Goal: Information Seeking & Learning: Learn about a topic

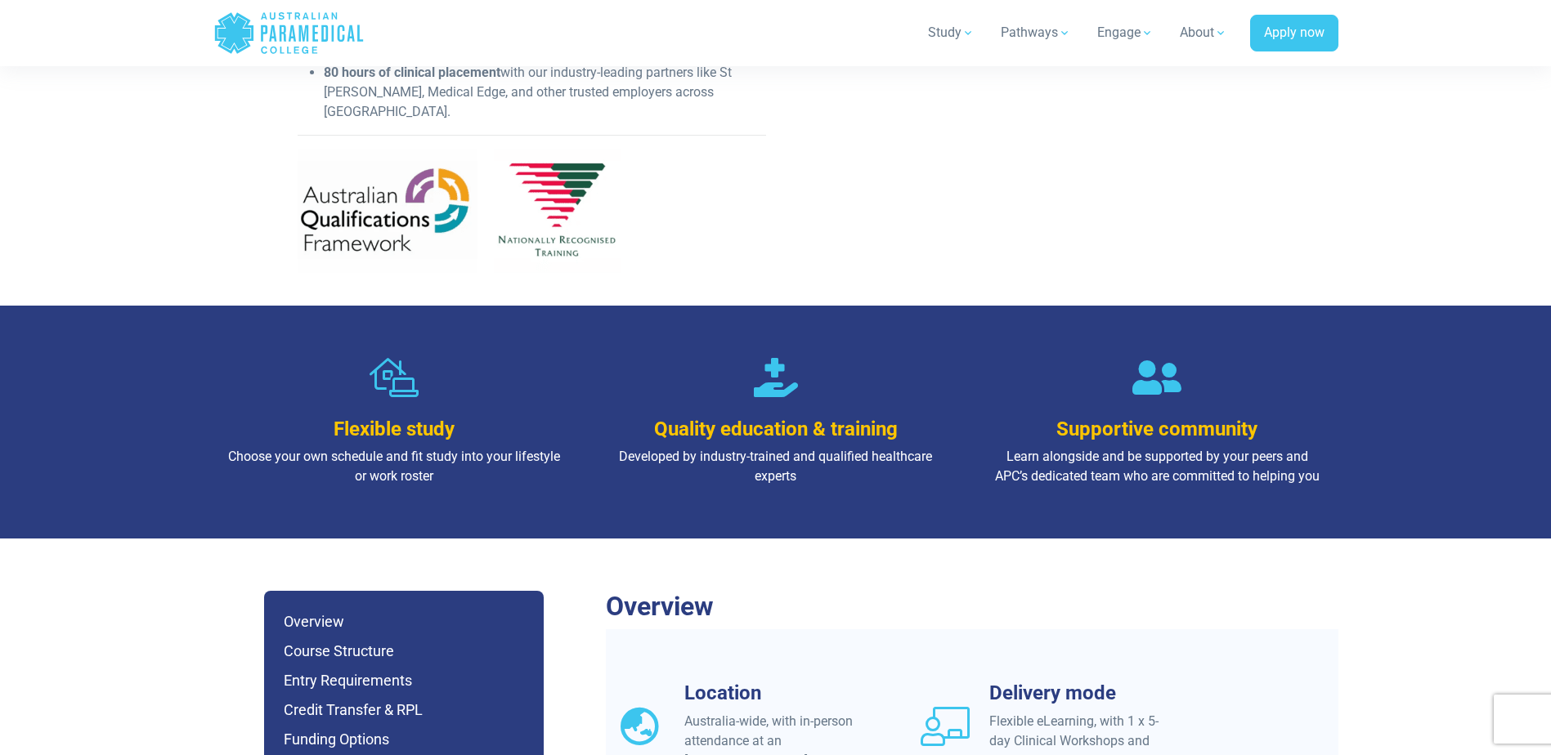
scroll to position [899, 0]
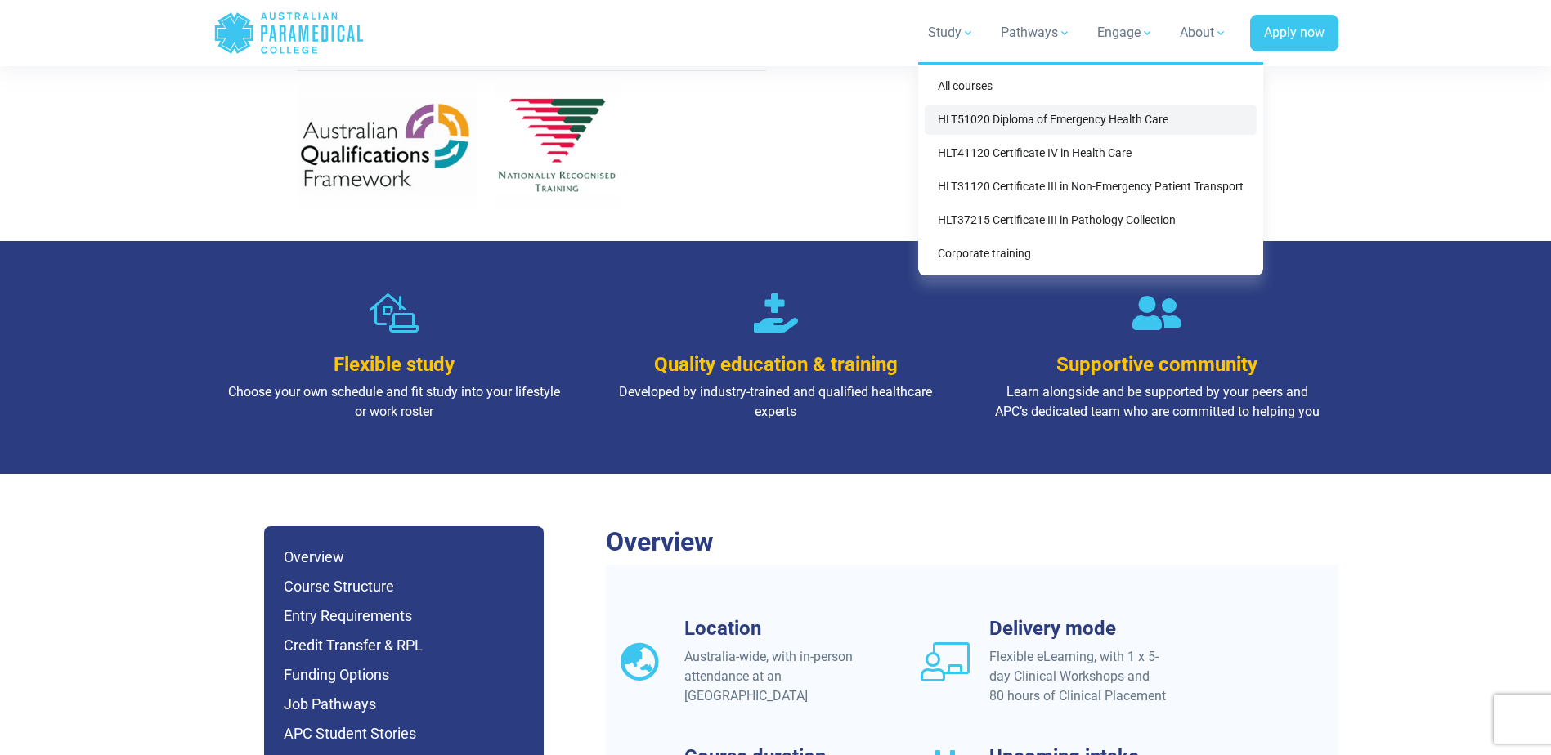
click at [962, 121] on link "HLT51020 Diploma of Emergency Health Care" at bounding box center [1091, 120] width 332 height 30
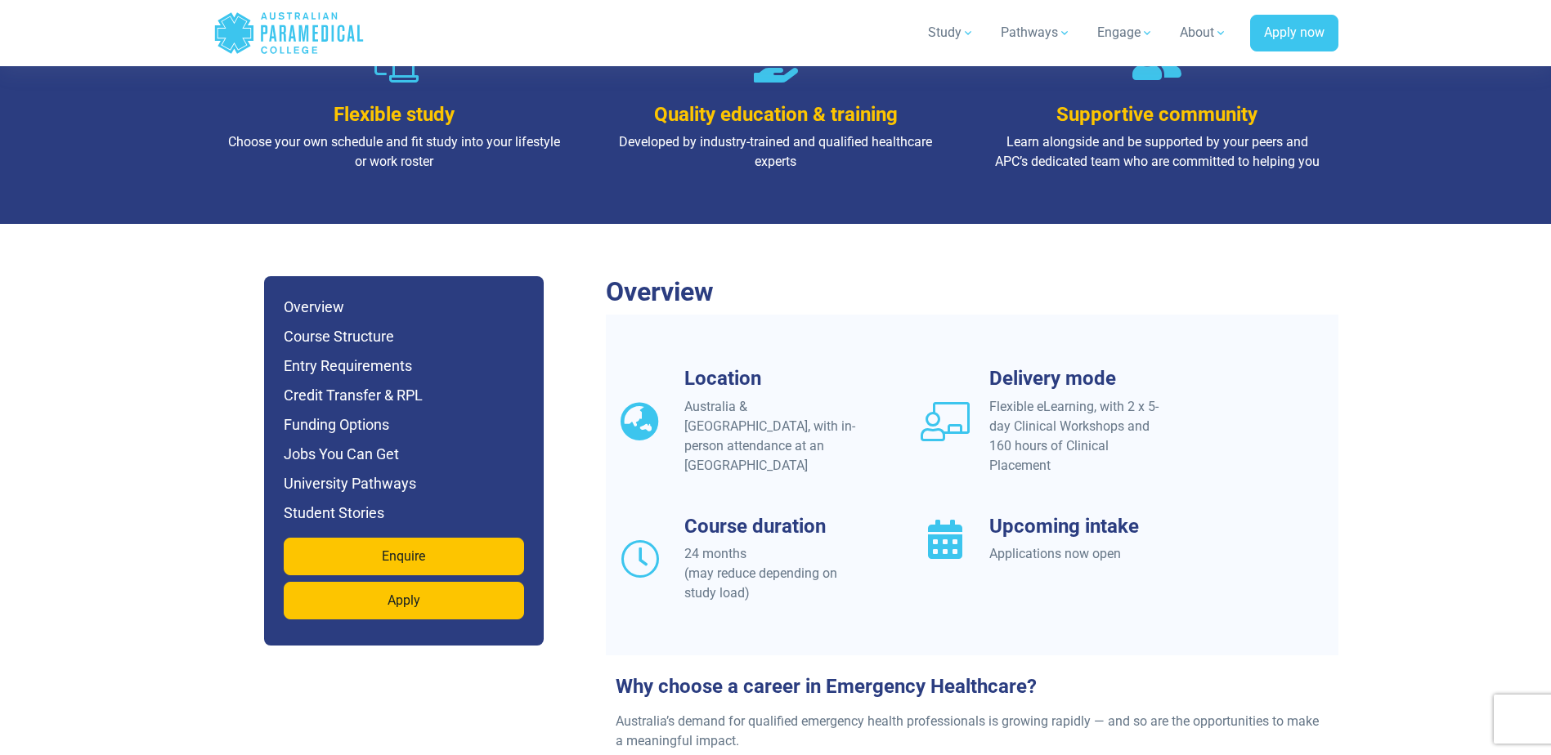
scroll to position [1390, 0]
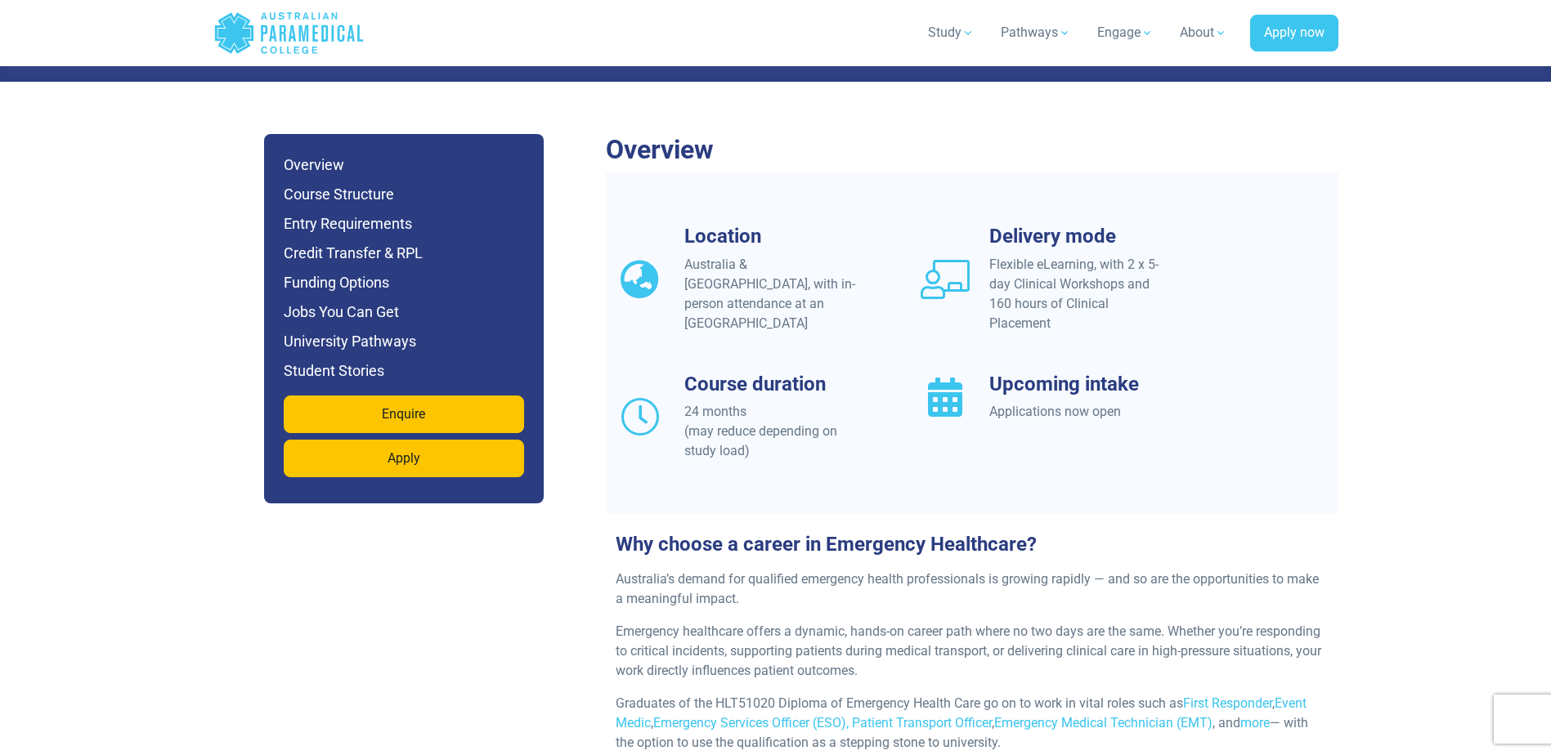
click at [350, 173] on ul "Overview Course Structure Entry Requirements Credit Transfer & RPL Funding Opti…" at bounding box center [404, 268] width 240 height 229
click at [350, 213] on h6 "Entry Requirements" at bounding box center [404, 224] width 240 height 23
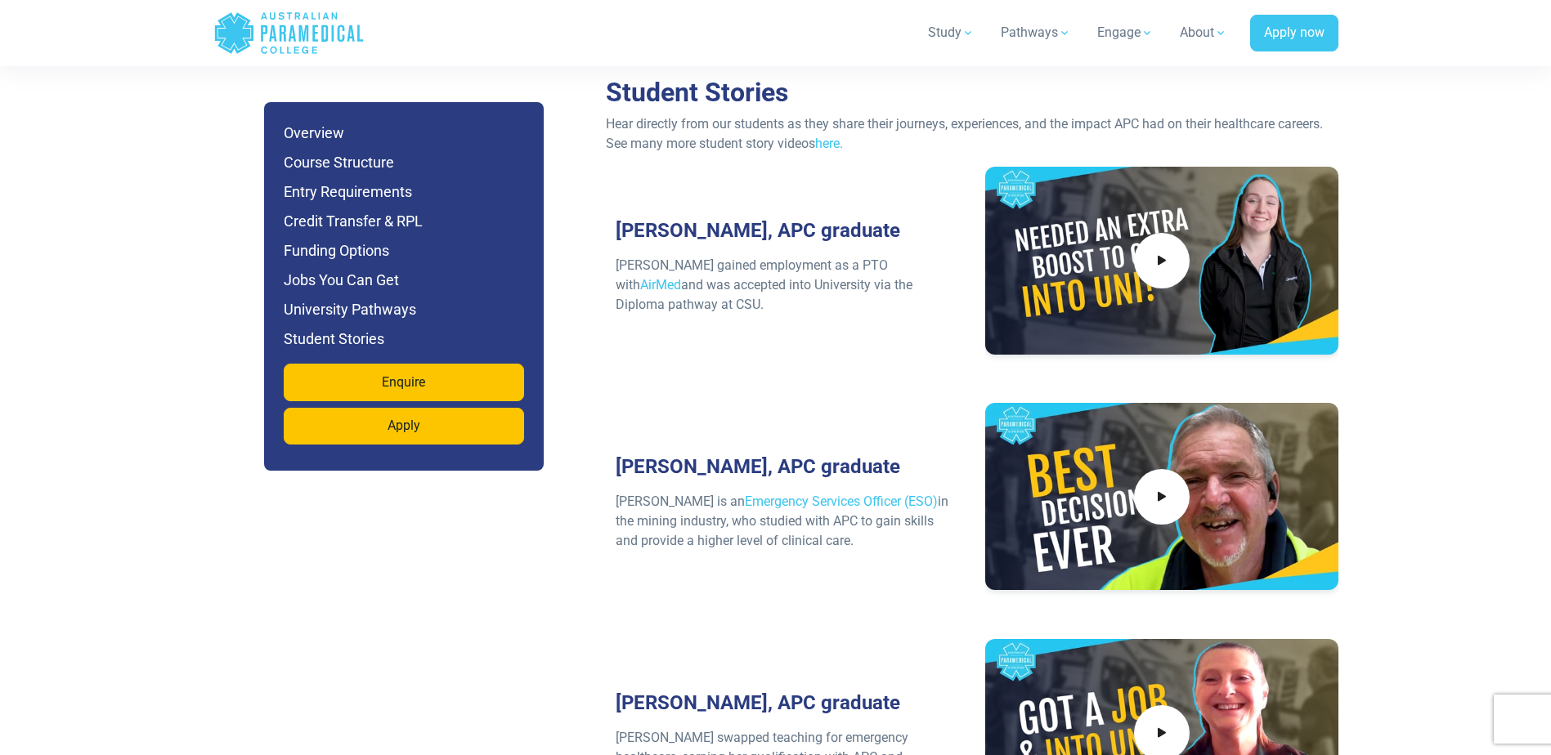
scroll to position [7050, 0]
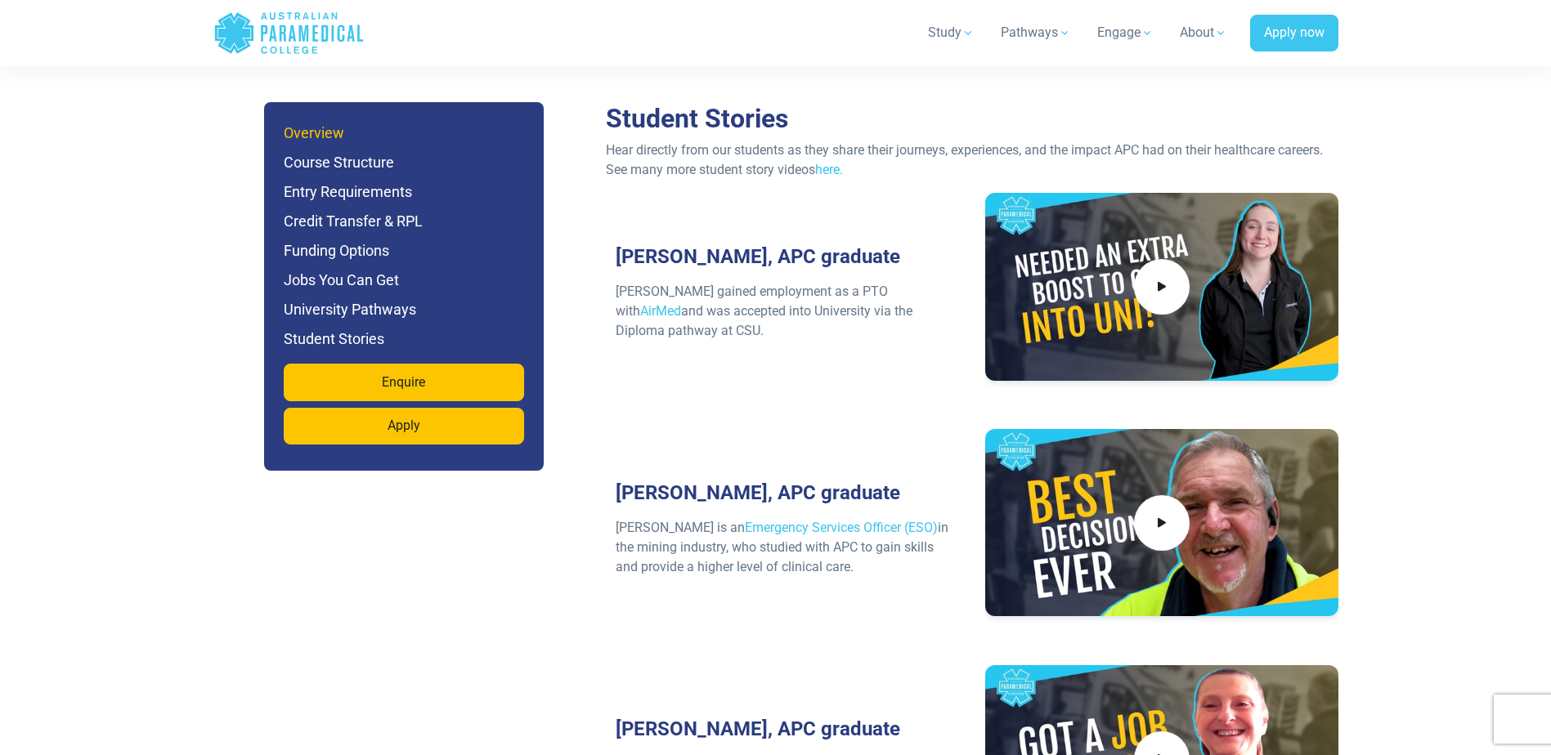
click at [321, 137] on h6 "Overview" at bounding box center [404, 133] width 240 height 23
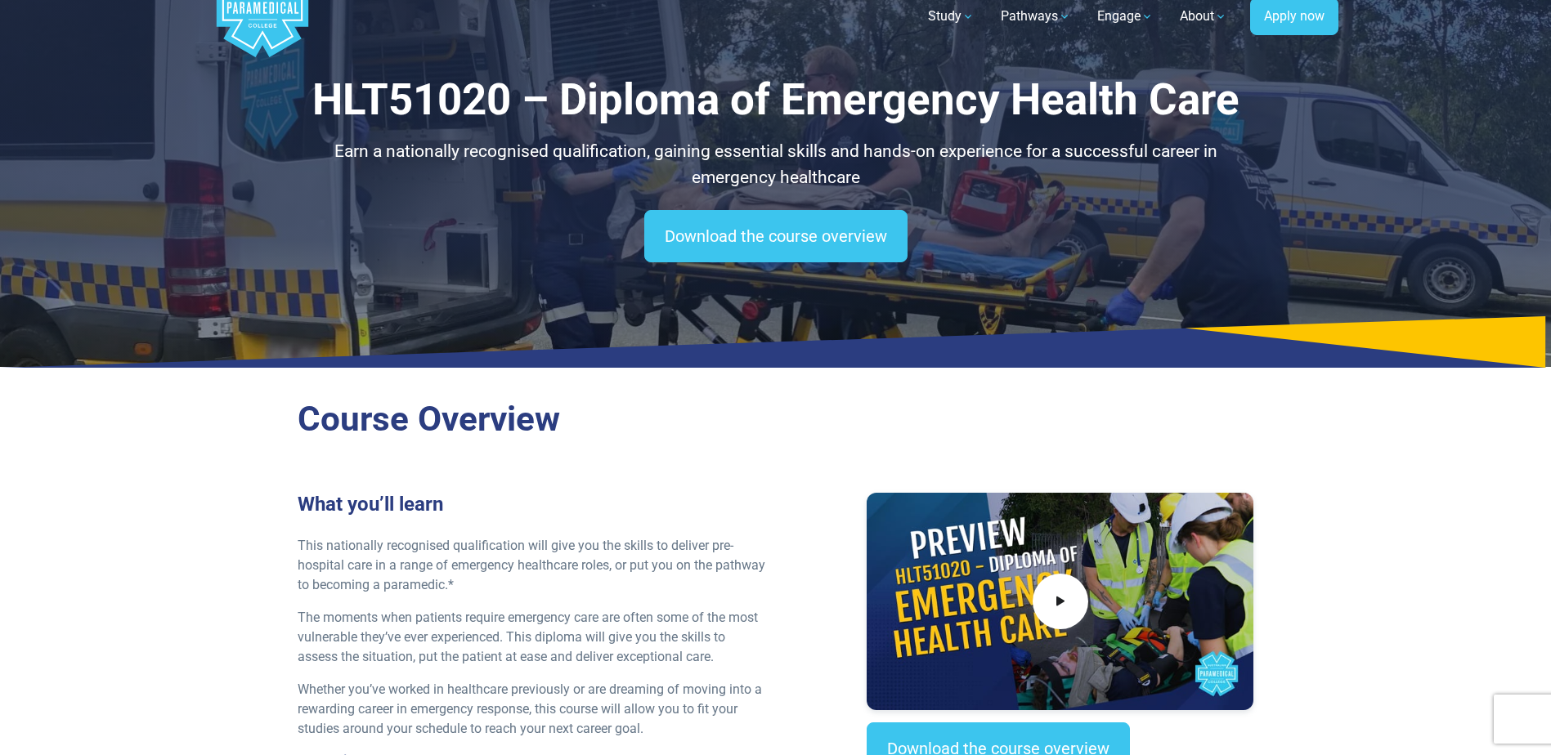
scroll to position [0, 0]
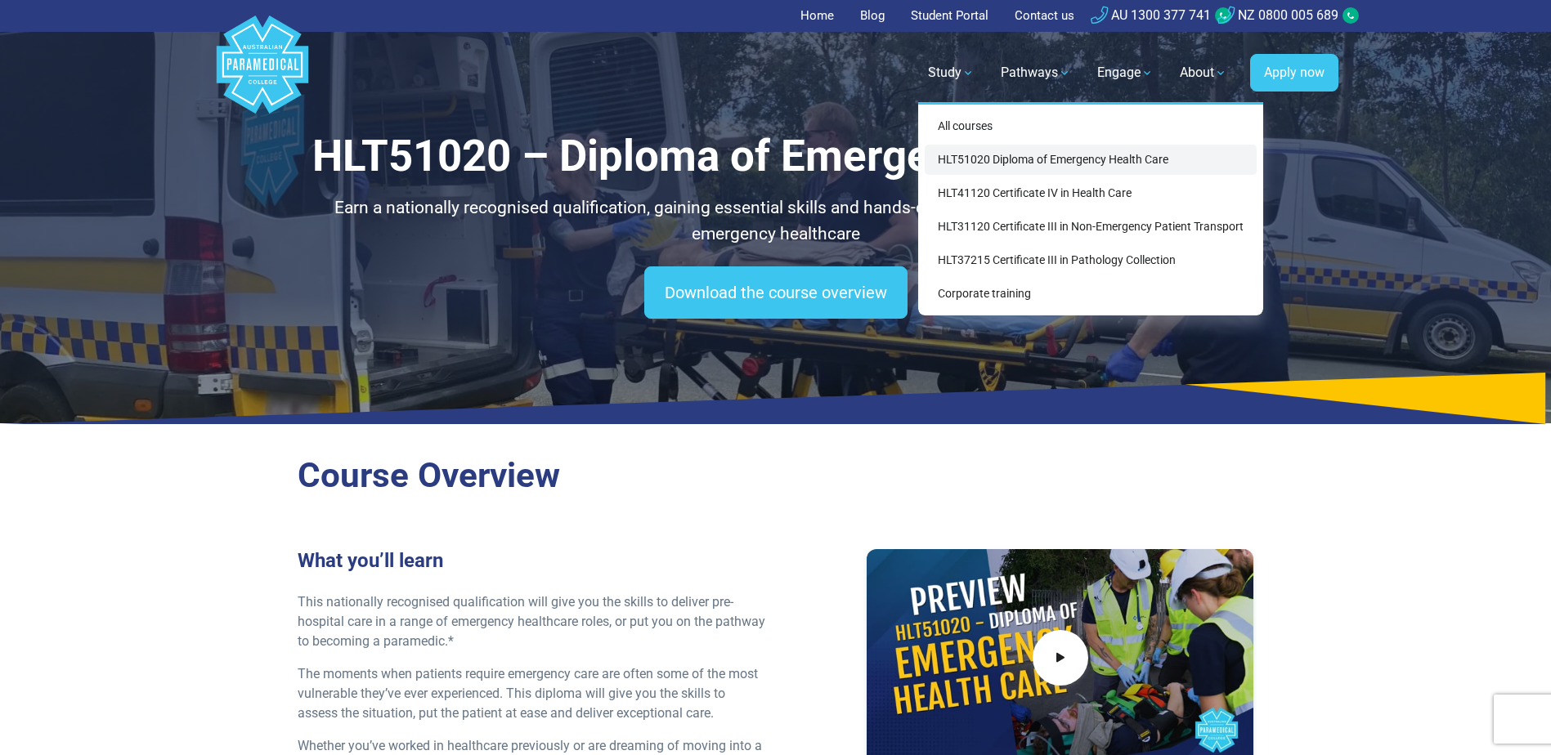
click at [962, 158] on link "HLT51020 Diploma of Emergency Health Care" at bounding box center [1091, 160] width 332 height 30
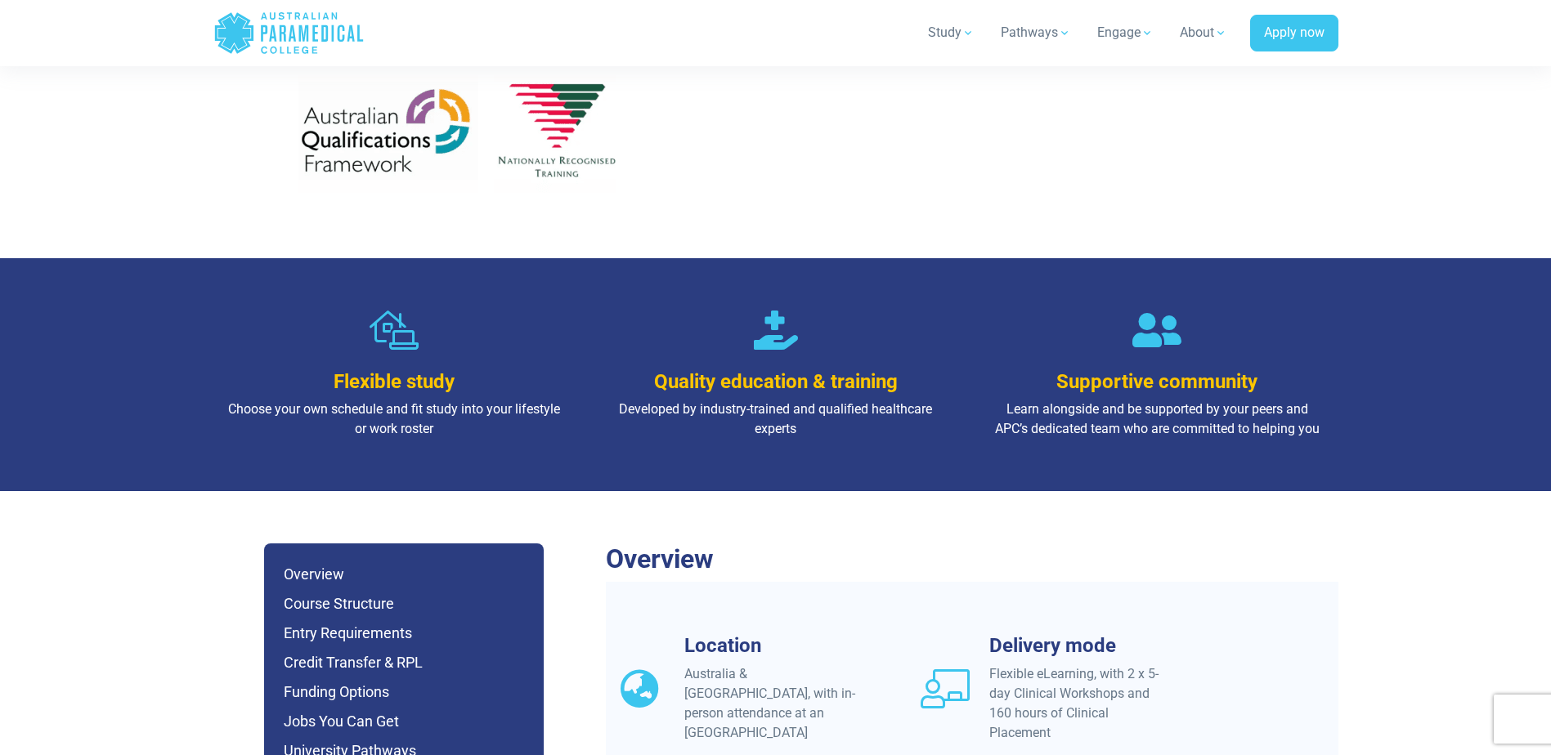
scroll to position [1145, 0]
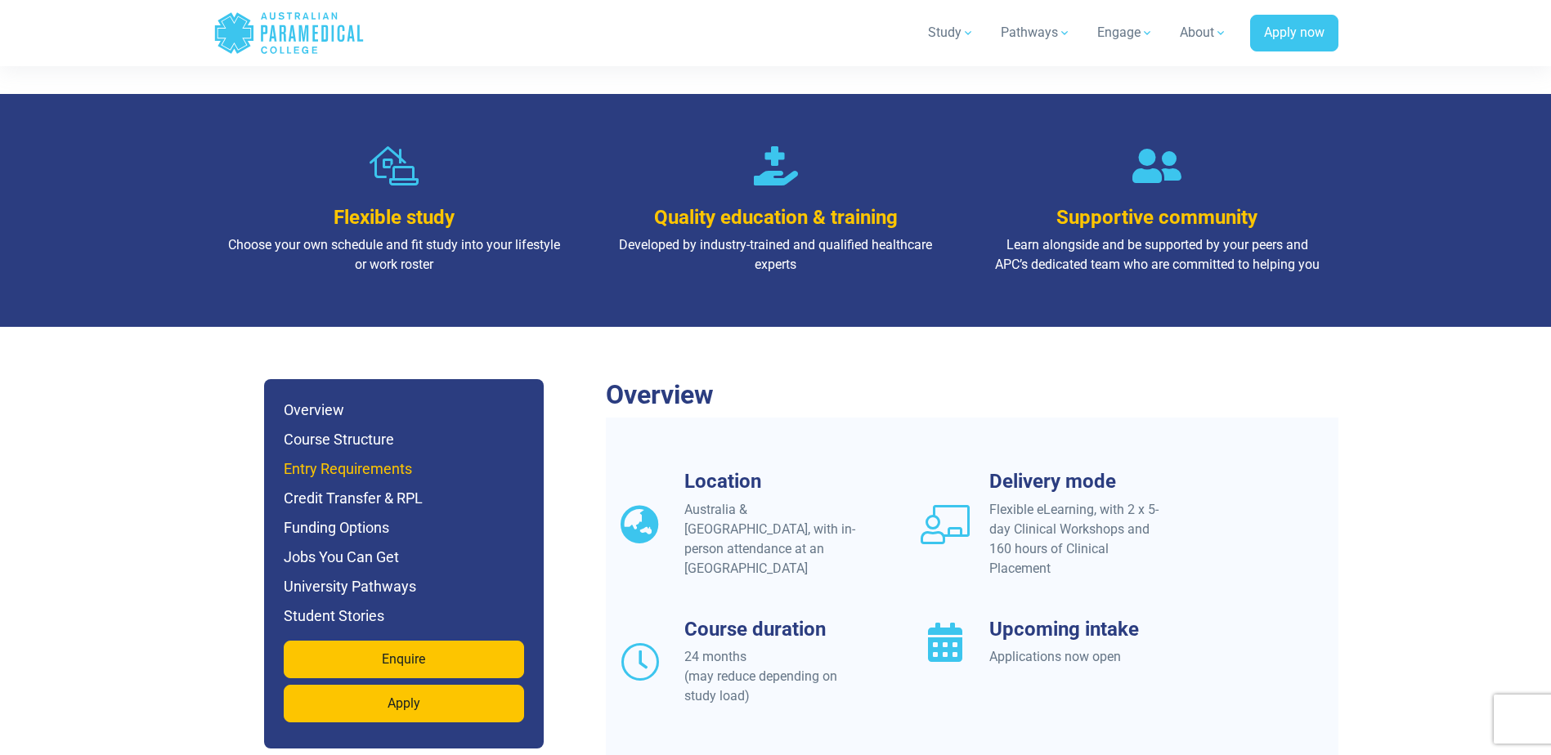
click at [343, 458] on h6 "Entry Requirements" at bounding box center [404, 469] width 240 height 23
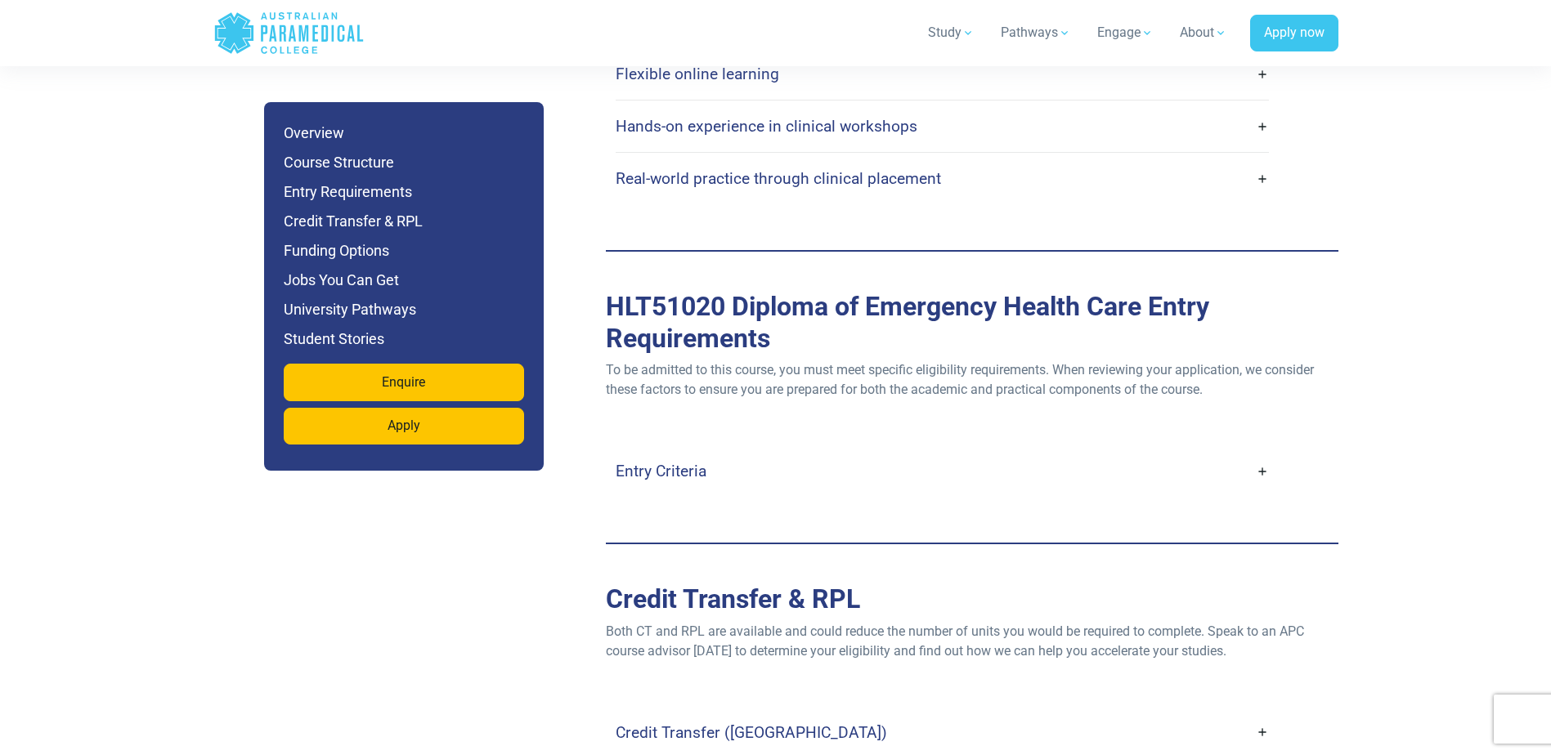
scroll to position [4433, 0]
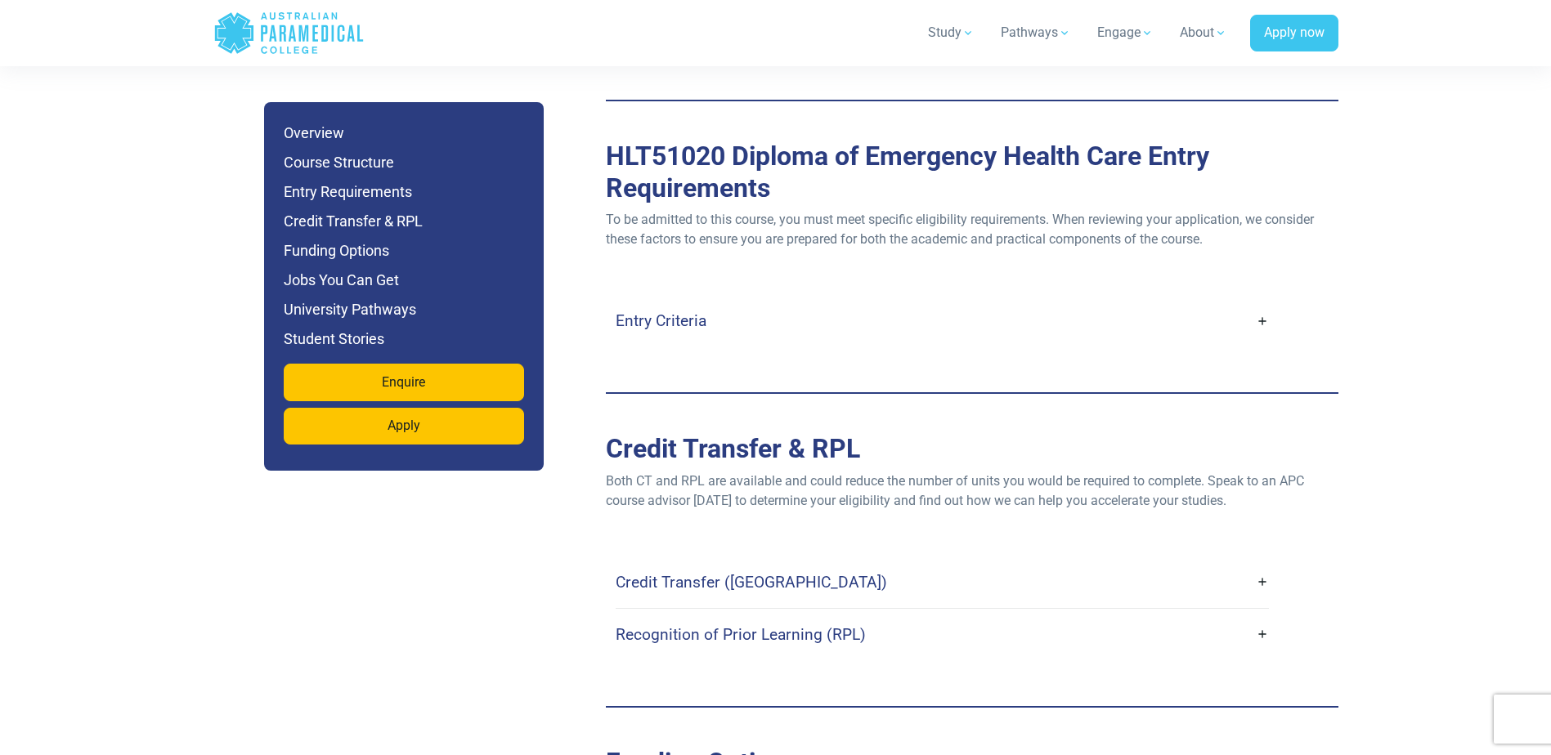
click at [1266, 302] on link "Entry Criteria" at bounding box center [942, 321] width 653 height 38
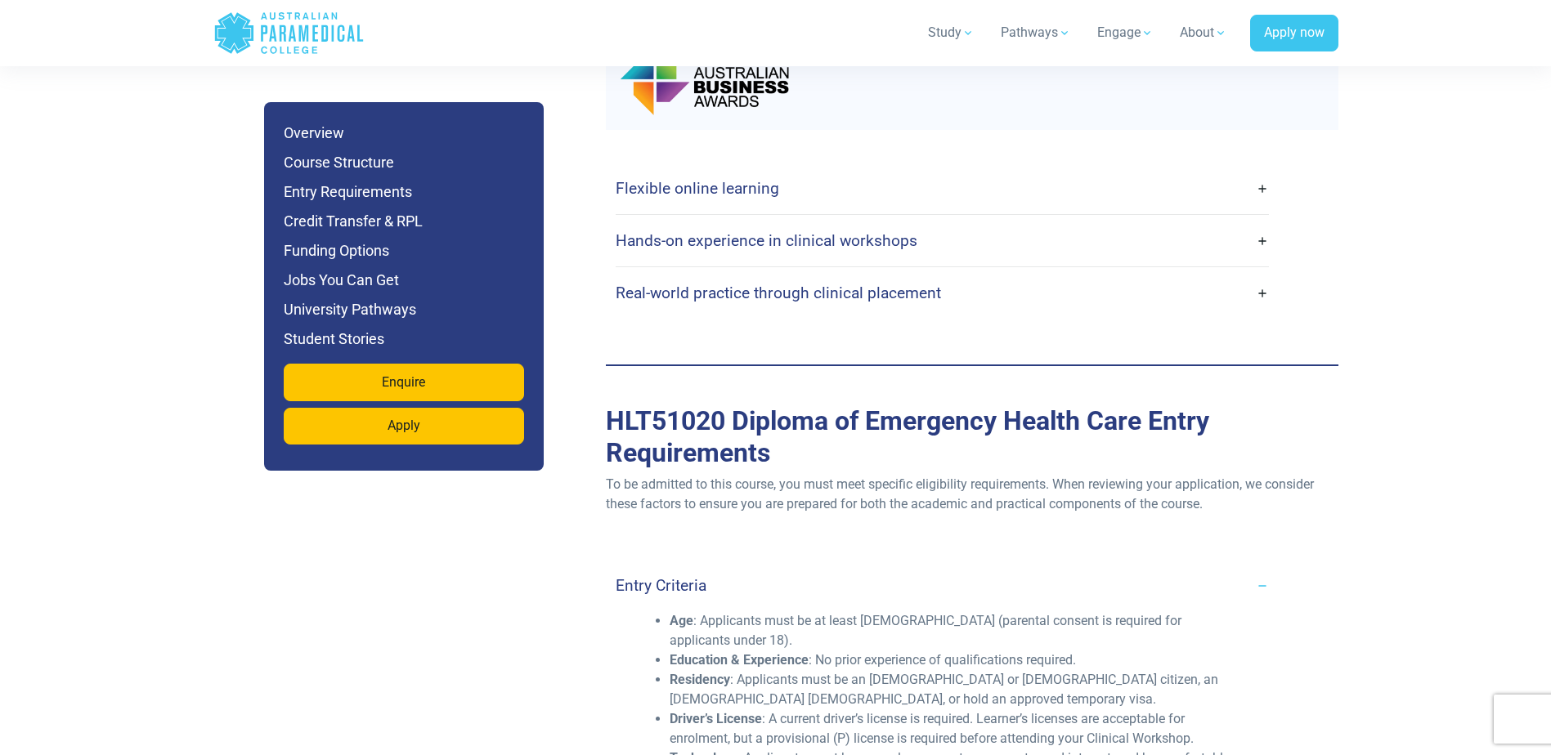
scroll to position [4270, 0]
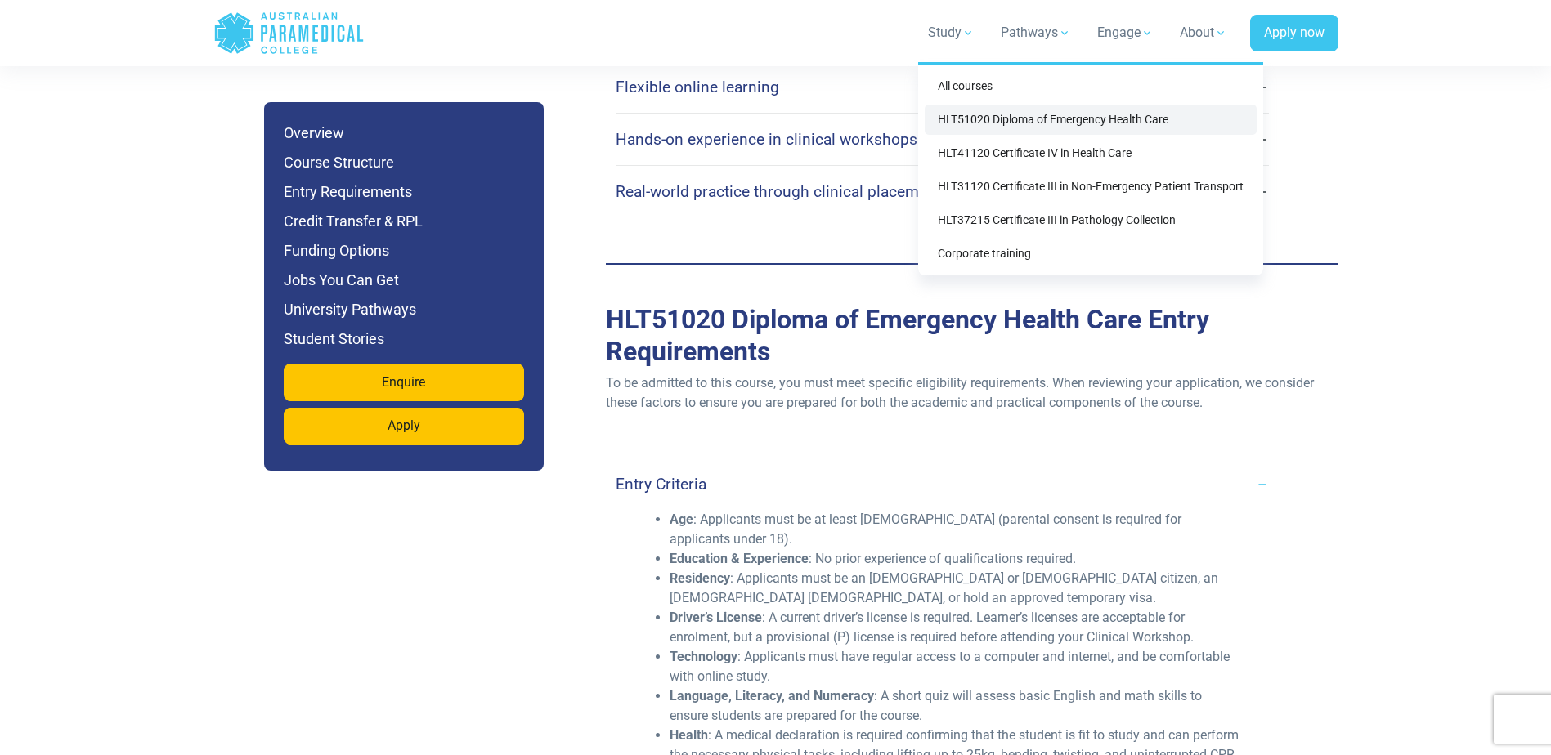
click at [983, 120] on link "HLT51020 Diploma of Emergency Health Care" at bounding box center [1091, 120] width 332 height 30
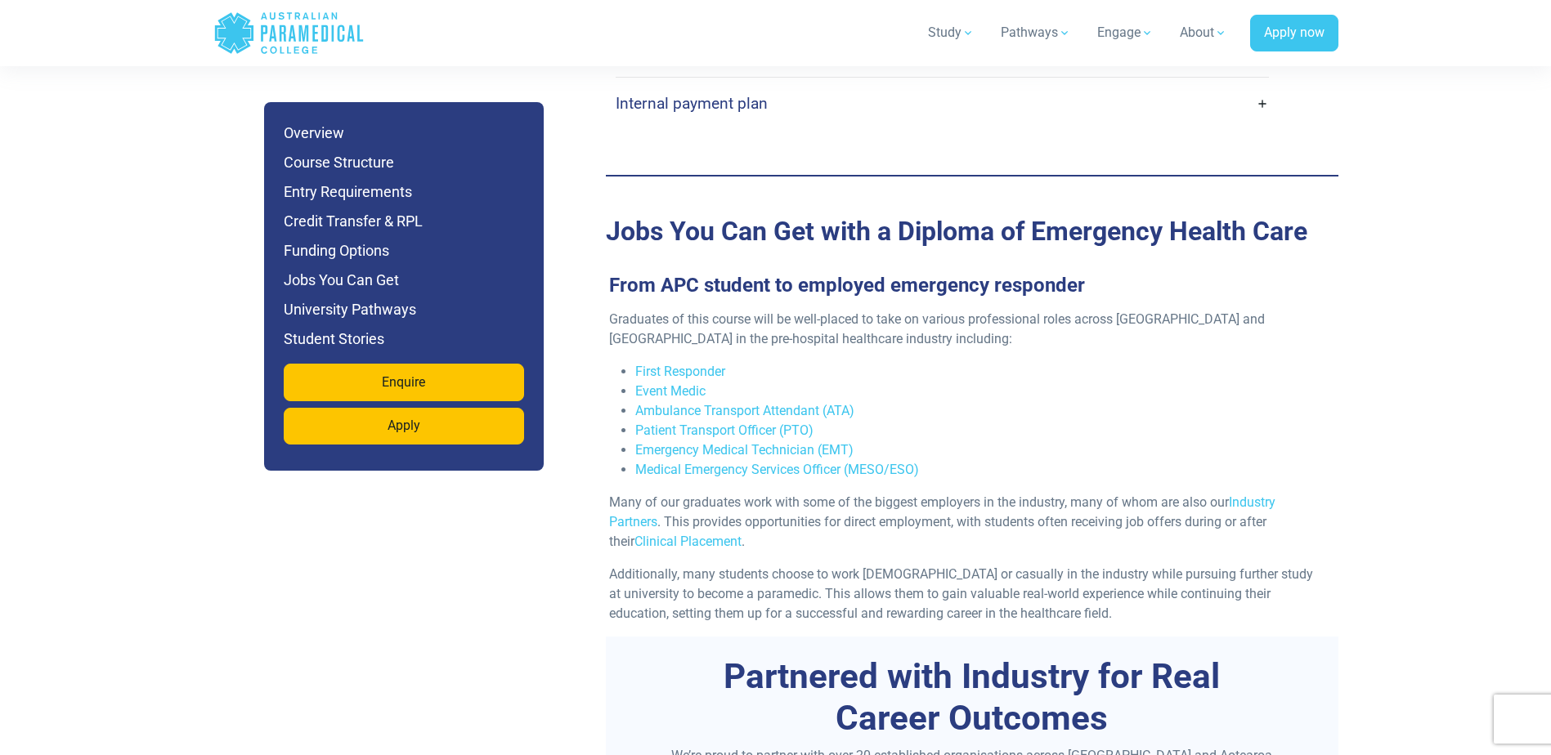
scroll to position [5233, 0]
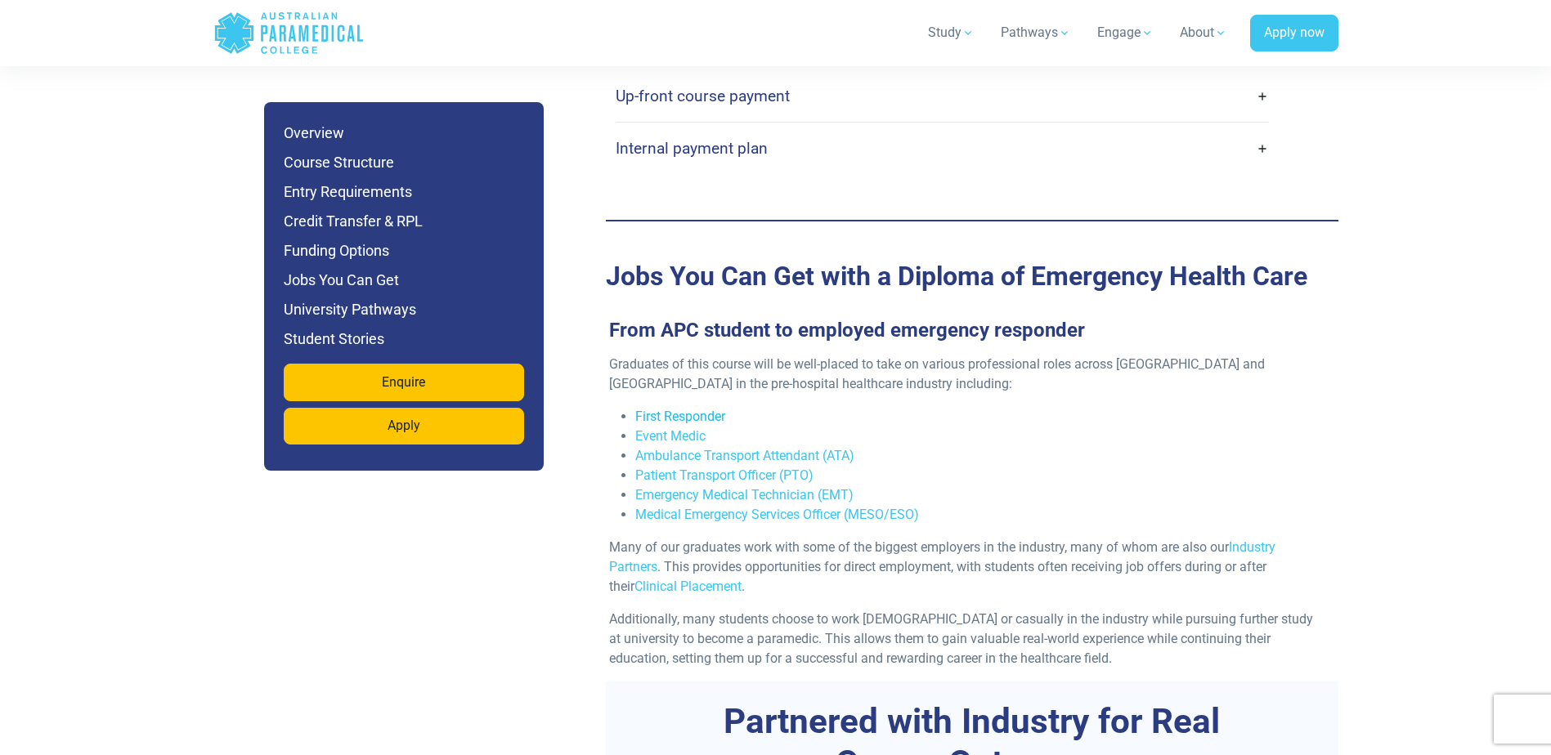
click at [697, 409] on link "First Responder" at bounding box center [680, 417] width 90 height 16
click at [690, 428] on link "Event Medic" at bounding box center [670, 436] width 70 height 16
click at [782, 448] on link "Ambulance Transport Attendant (ATA)" at bounding box center [744, 456] width 219 height 16
click at [734, 468] on link "Patient Transport Officer (PTO)" at bounding box center [724, 476] width 178 height 16
click at [775, 487] on link "Emergency Medical Technician (EMT)" at bounding box center [744, 495] width 218 height 16
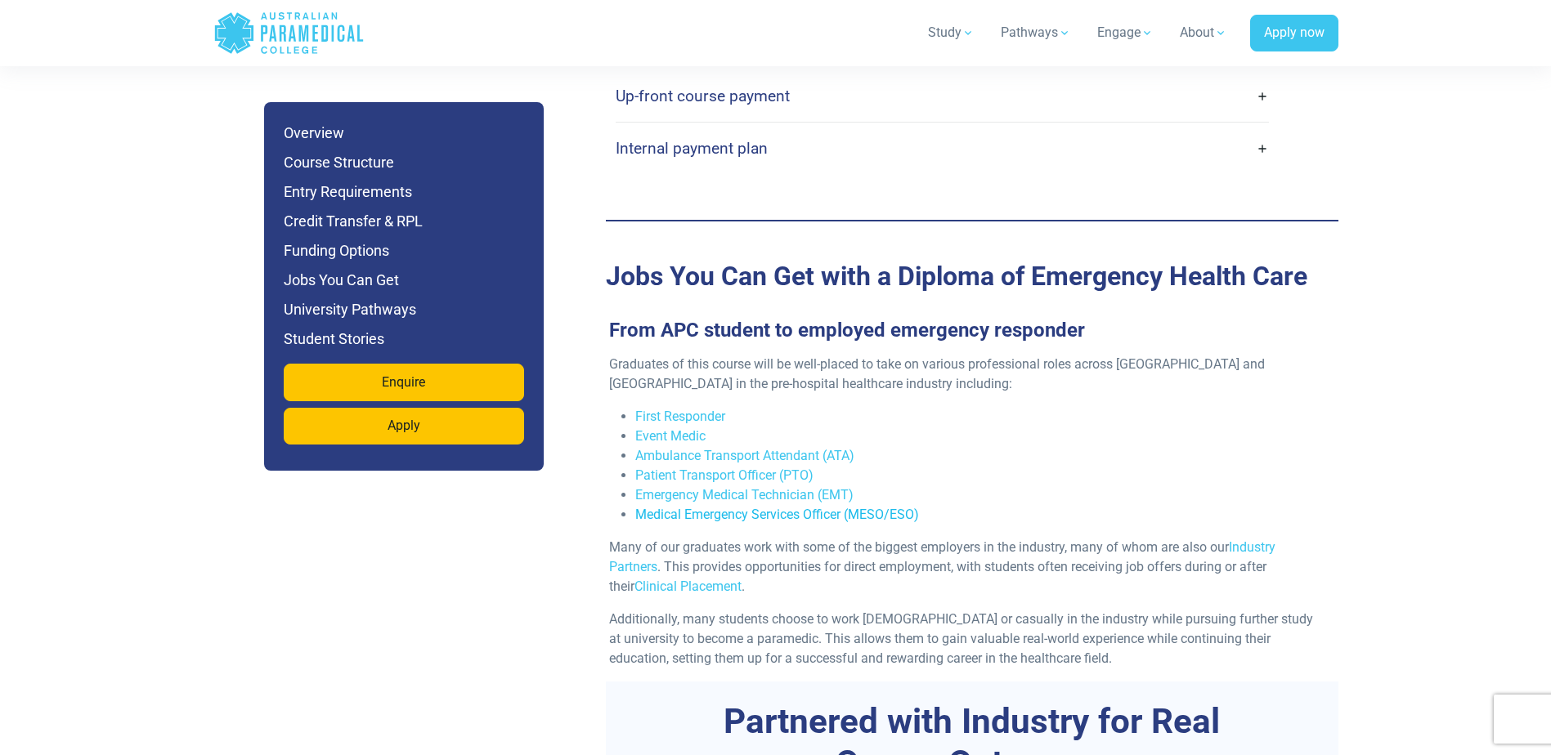
click at [722, 507] on link "Medical Emergency Services Officer (MESO/ESO)" at bounding box center [777, 515] width 284 height 16
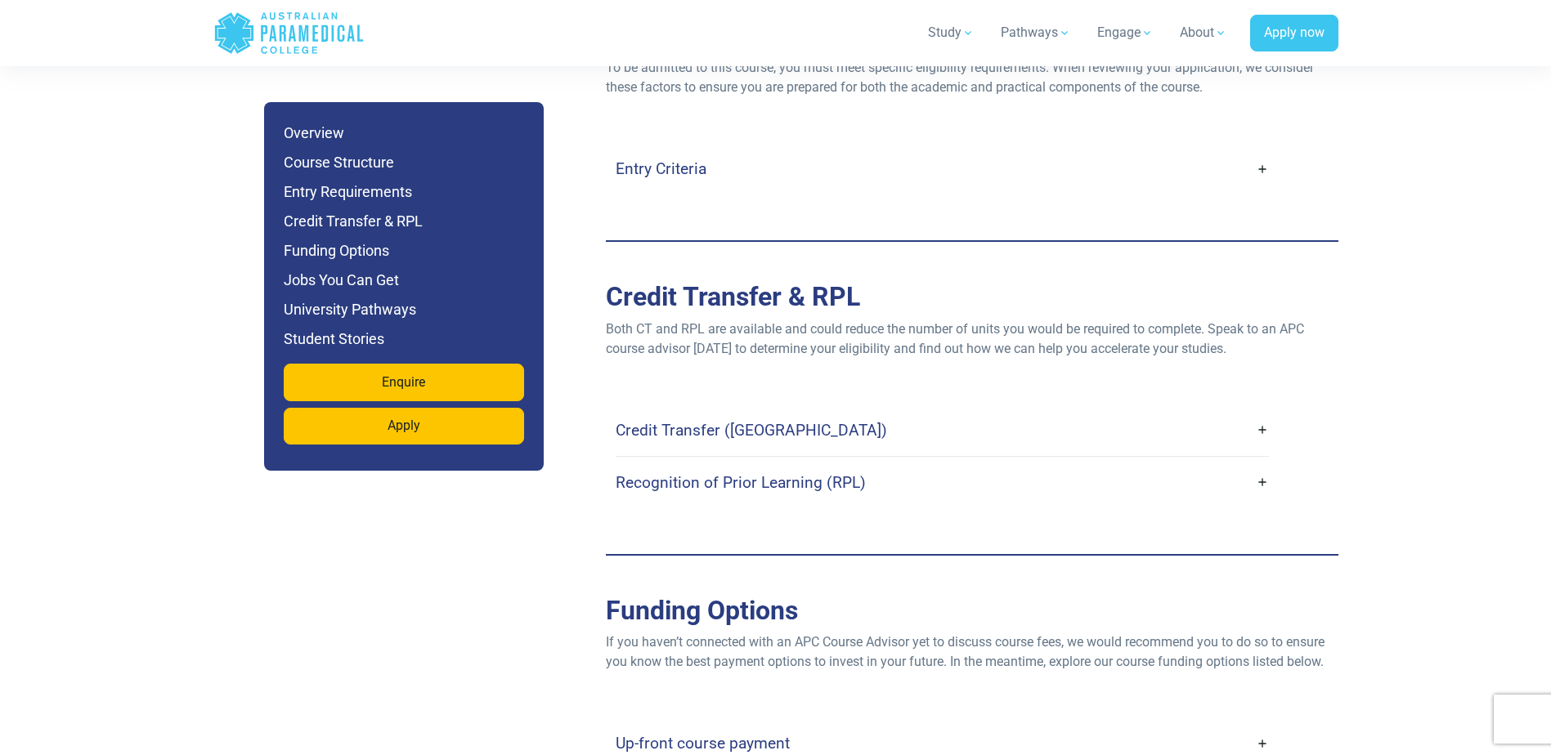
scroll to position [4579, 0]
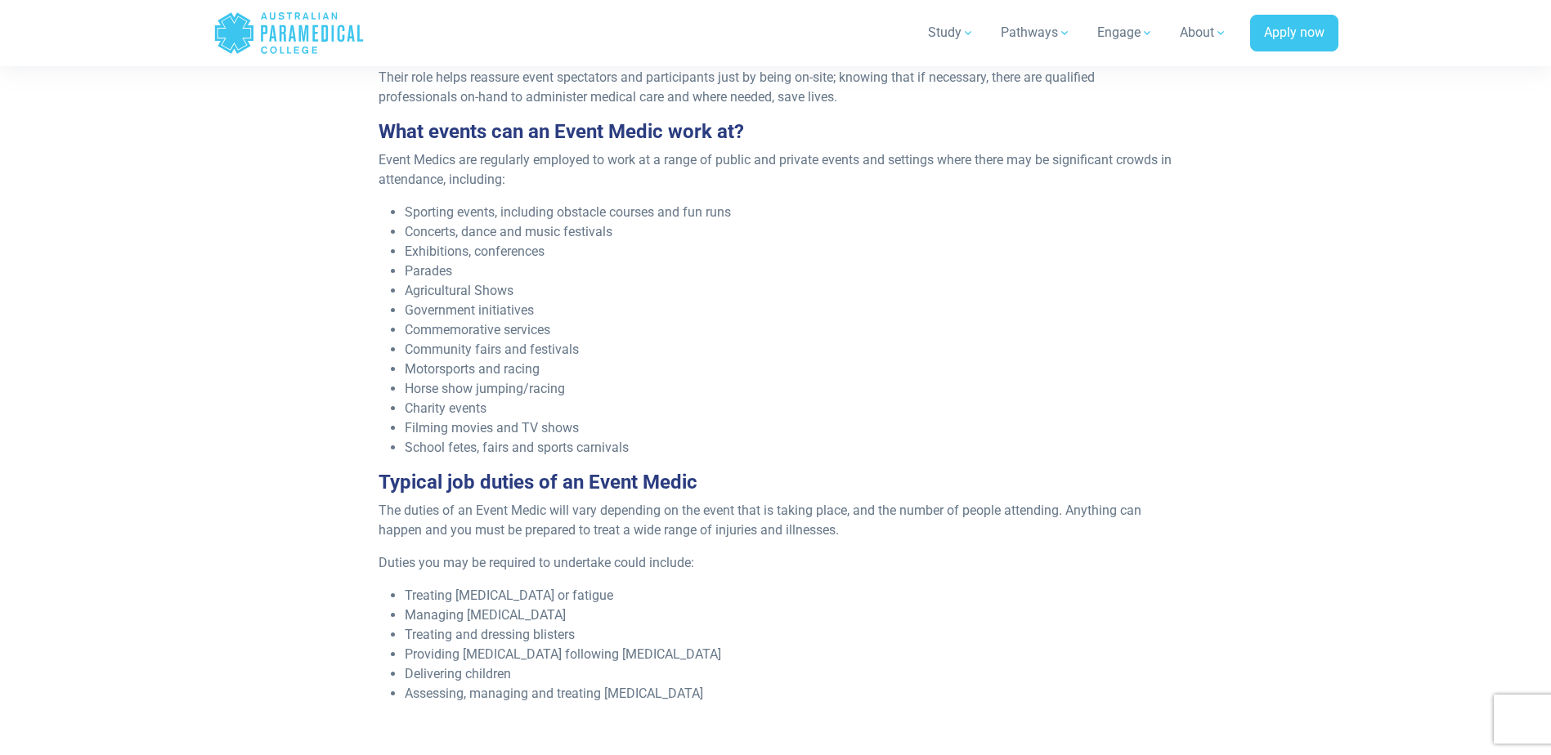
scroll to position [491, 0]
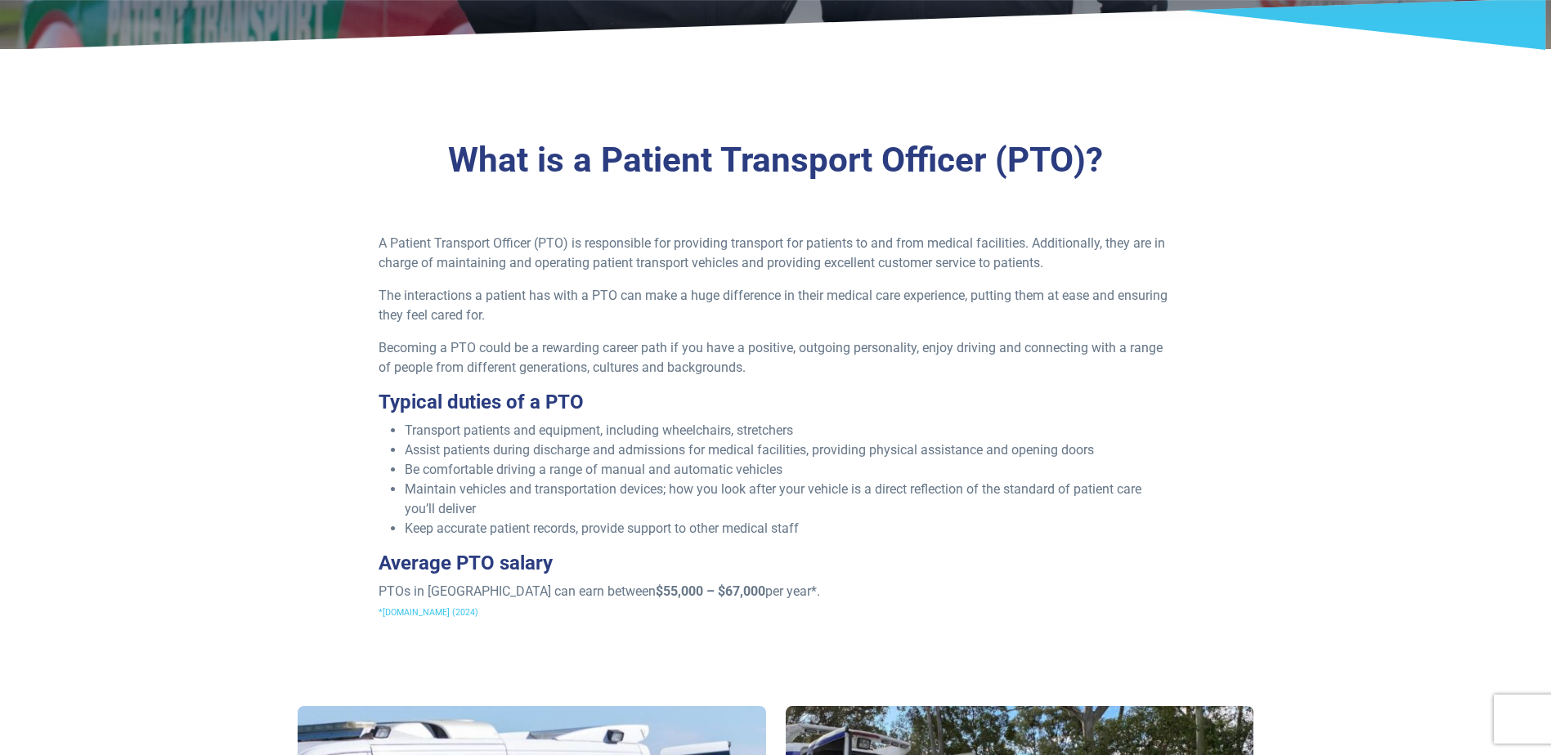
scroll to position [327, 0]
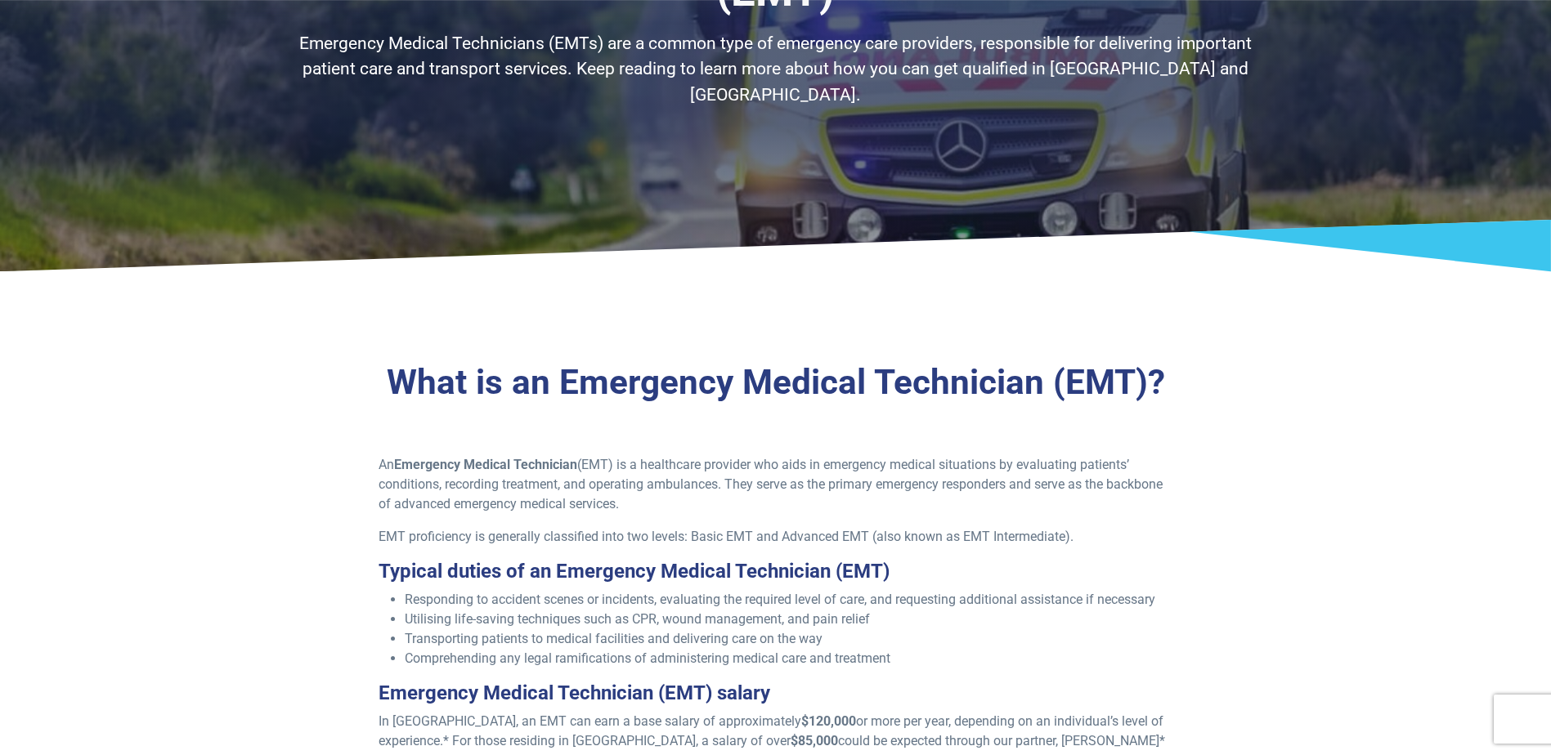
scroll to position [245, 0]
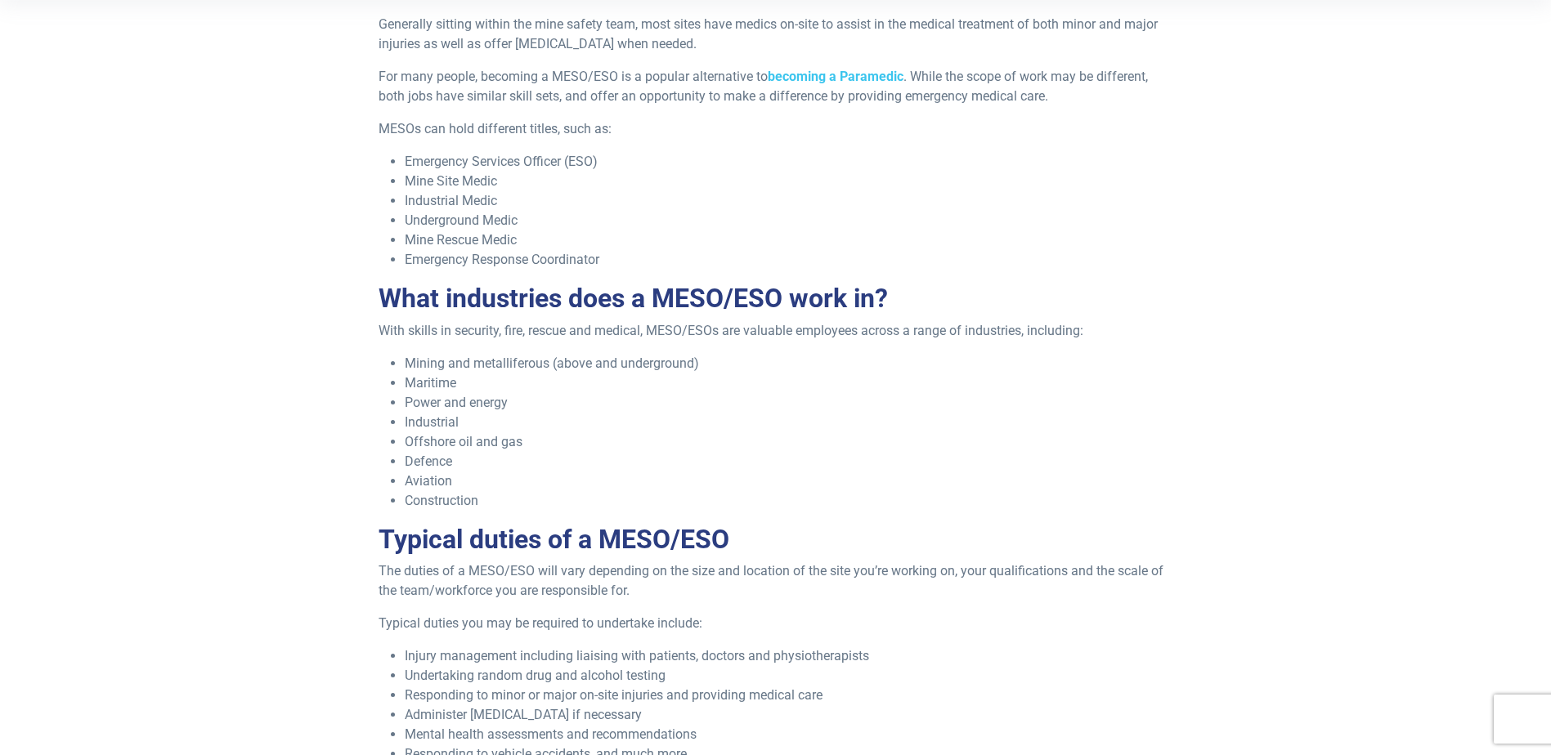
scroll to position [654, 0]
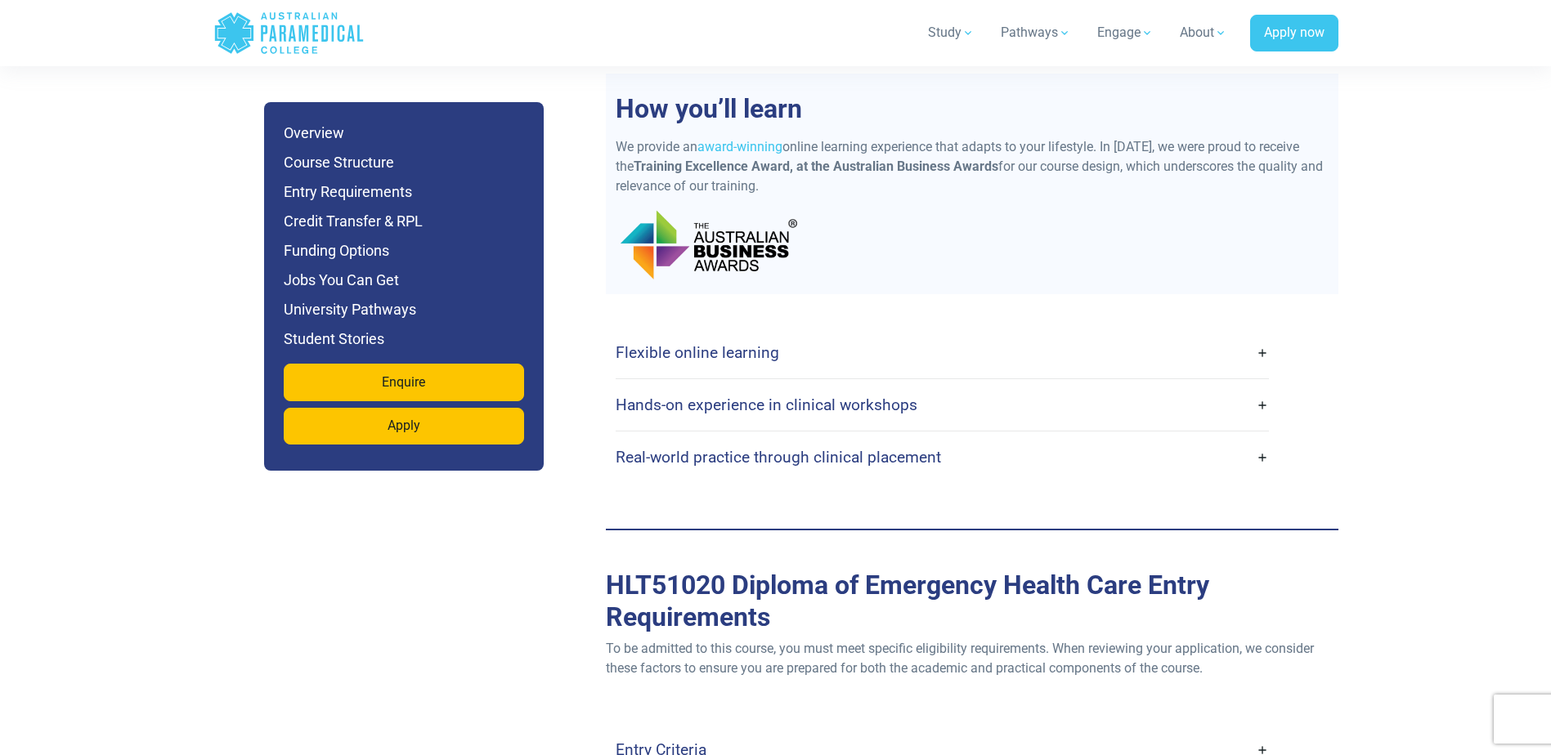
scroll to position [3843, 0]
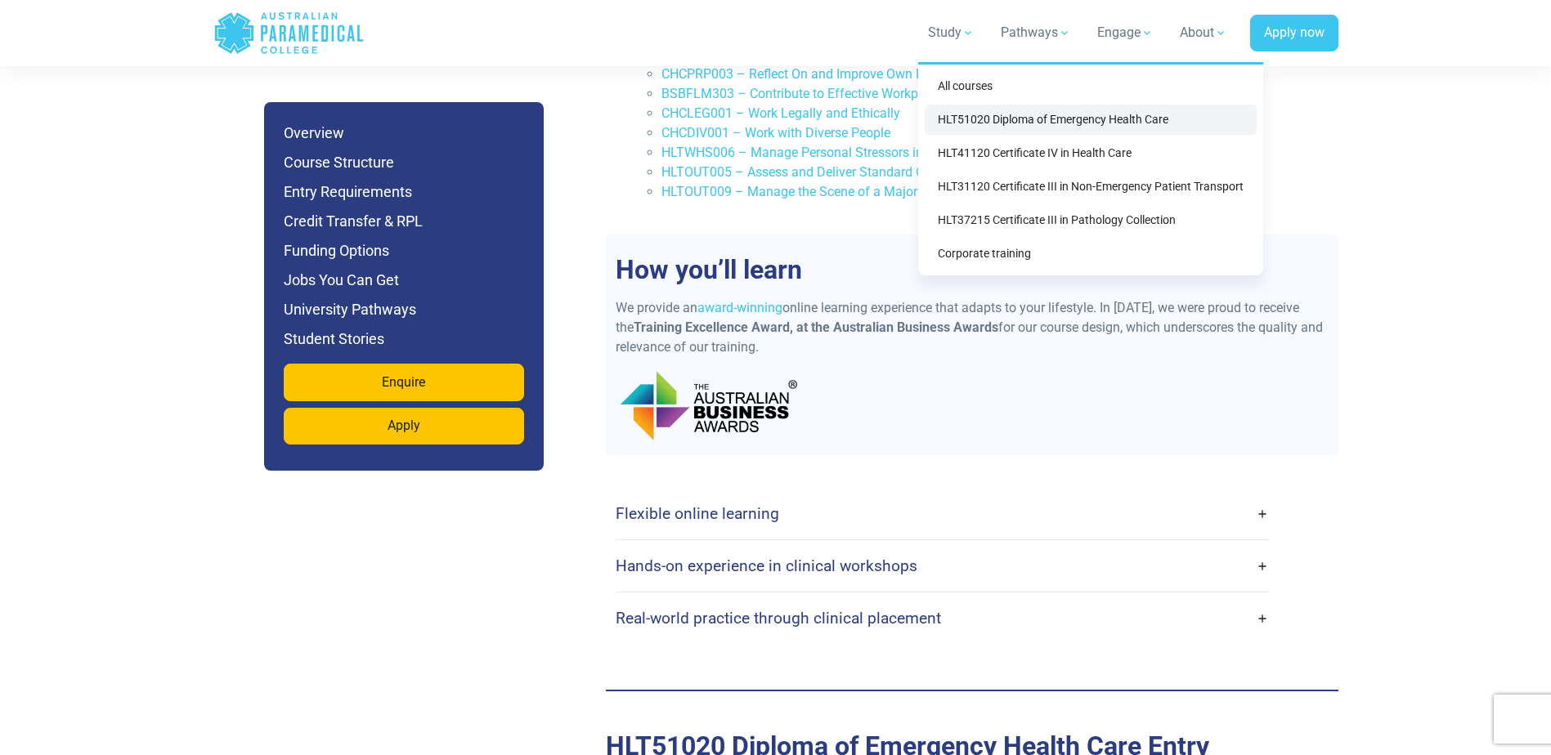
click at [1116, 115] on link "HLT51020 Diploma of Emergency Health Care" at bounding box center [1091, 120] width 332 height 30
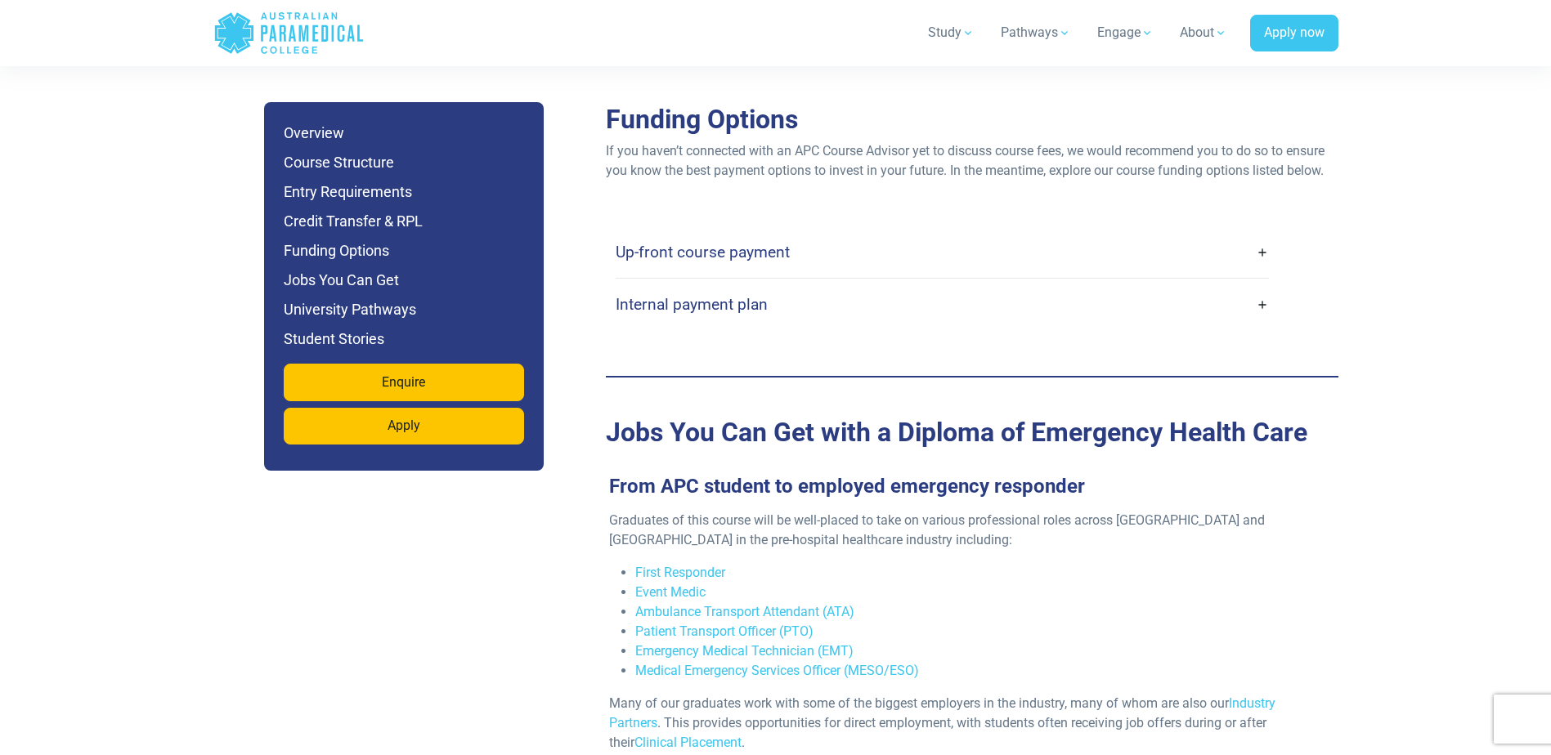
scroll to position [5315, 0]
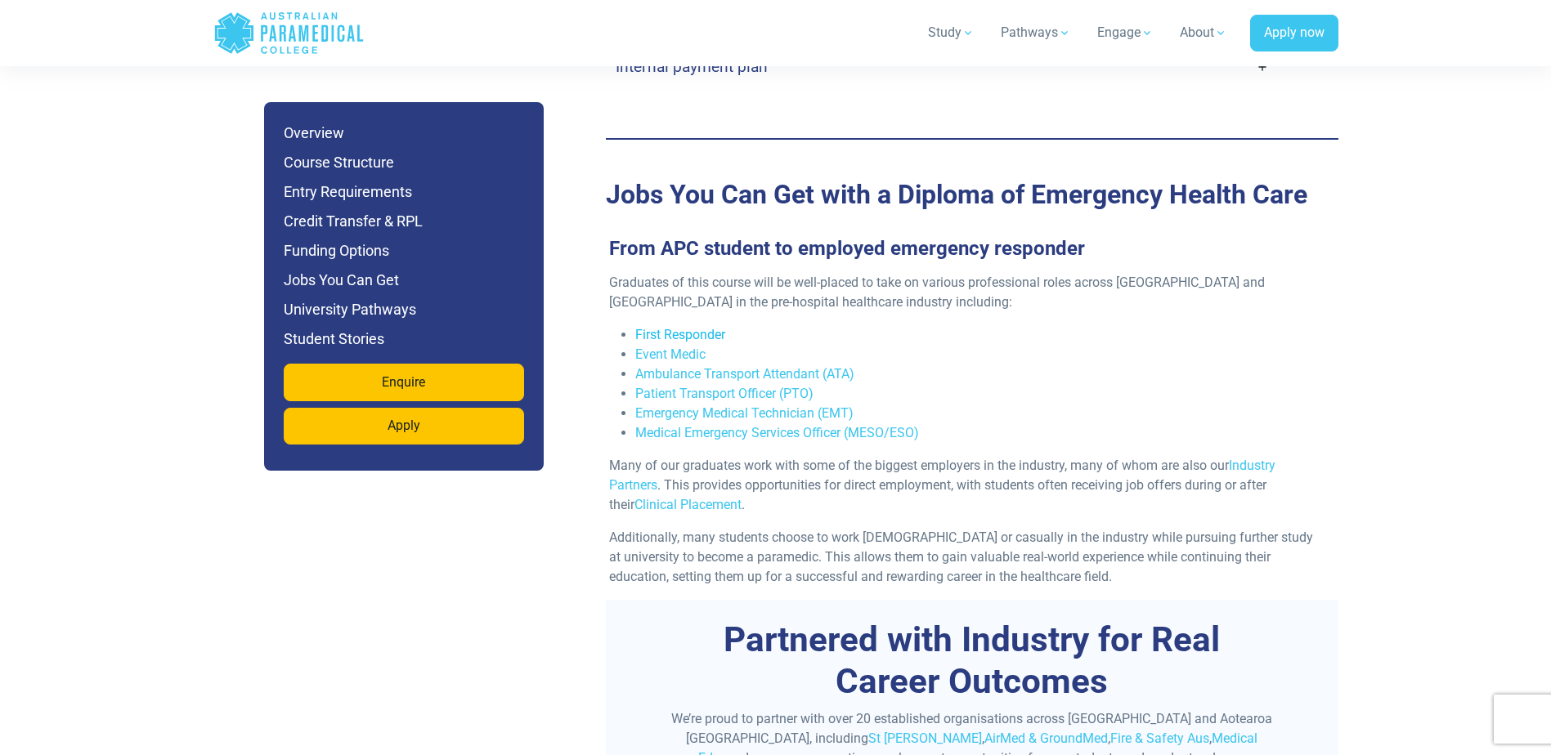
click at [711, 327] on link "First Responder" at bounding box center [680, 335] width 90 height 16
click at [674, 347] on link "Event Medic" at bounding box center [670, 355] width 70 height 16
click at [733, 366] on link "Ambulance Transport Attendant (ATA)" at bounding box center [744, 374] width 219 height 16
click at [756, 386] on link "Patient Transport Officer (PTO)" at bounding box center [724, 394] width 178 height 16
click at [735, 406] on link "Emergency Medical Technician (EMT)" at bounding box center [744, 414] width 218 height 16
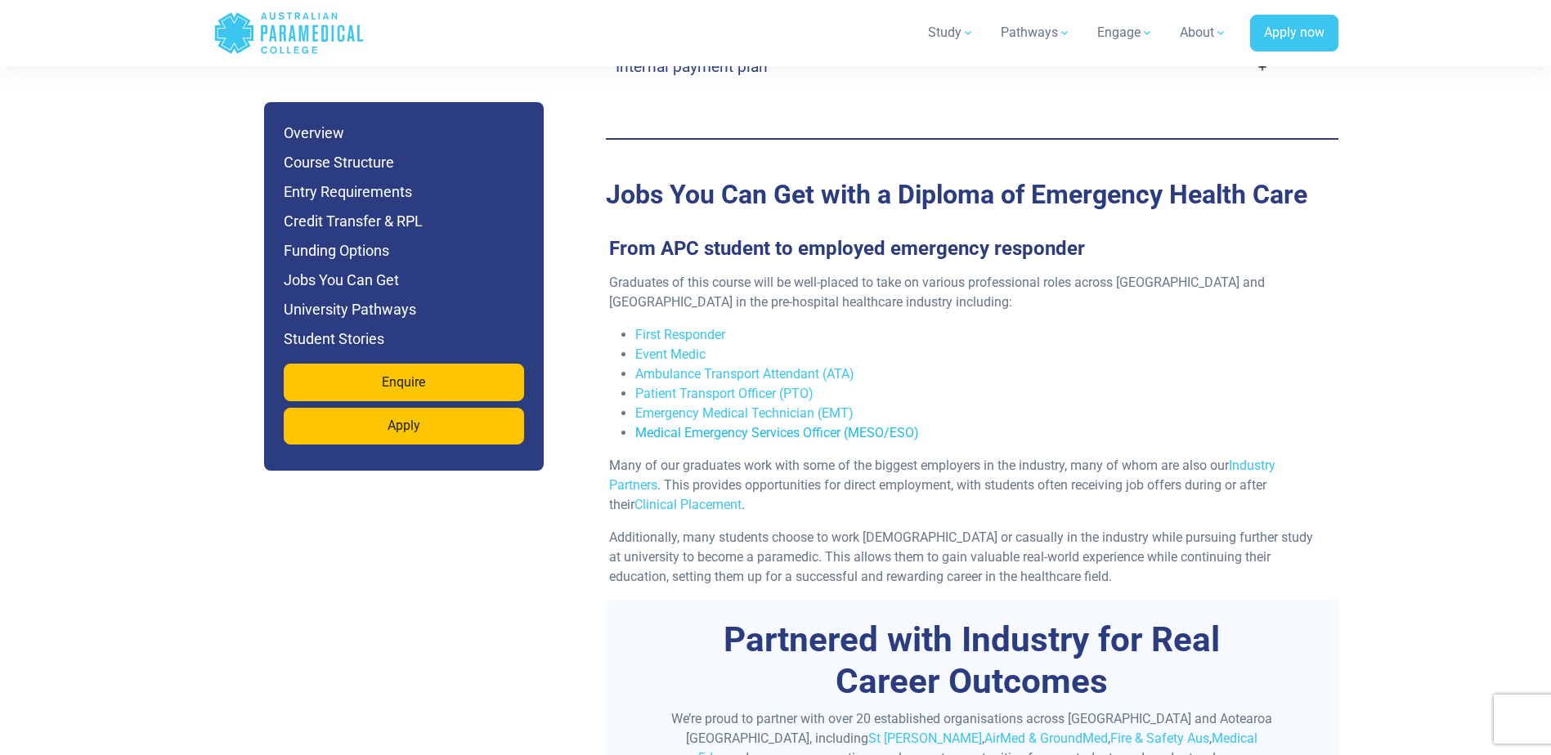
click at [783, 425] on link "Medical Emergency Services Officer (MESO/ESO)" at bounding box center [777, 433] width 284 height 16
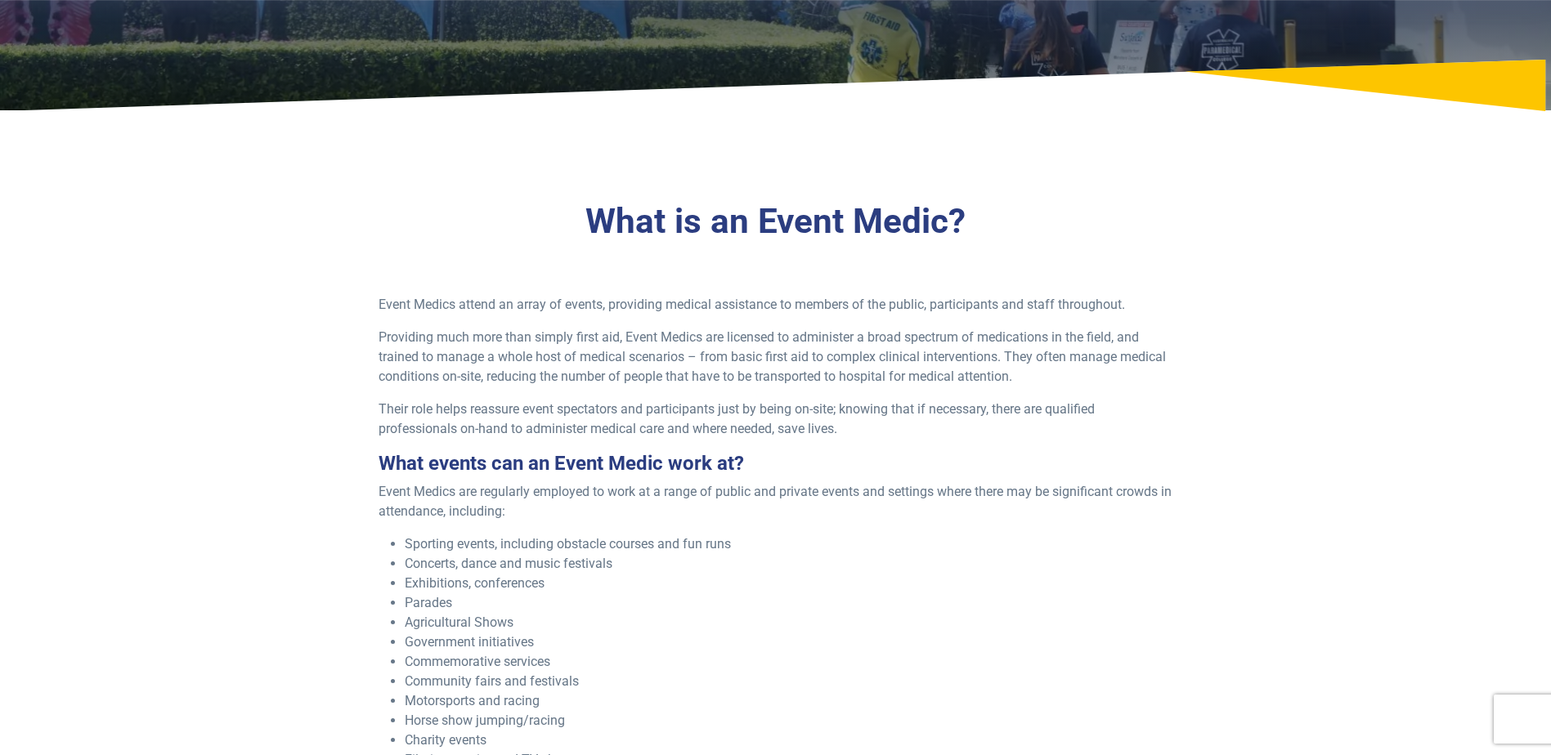
scroll to position [327, 0]
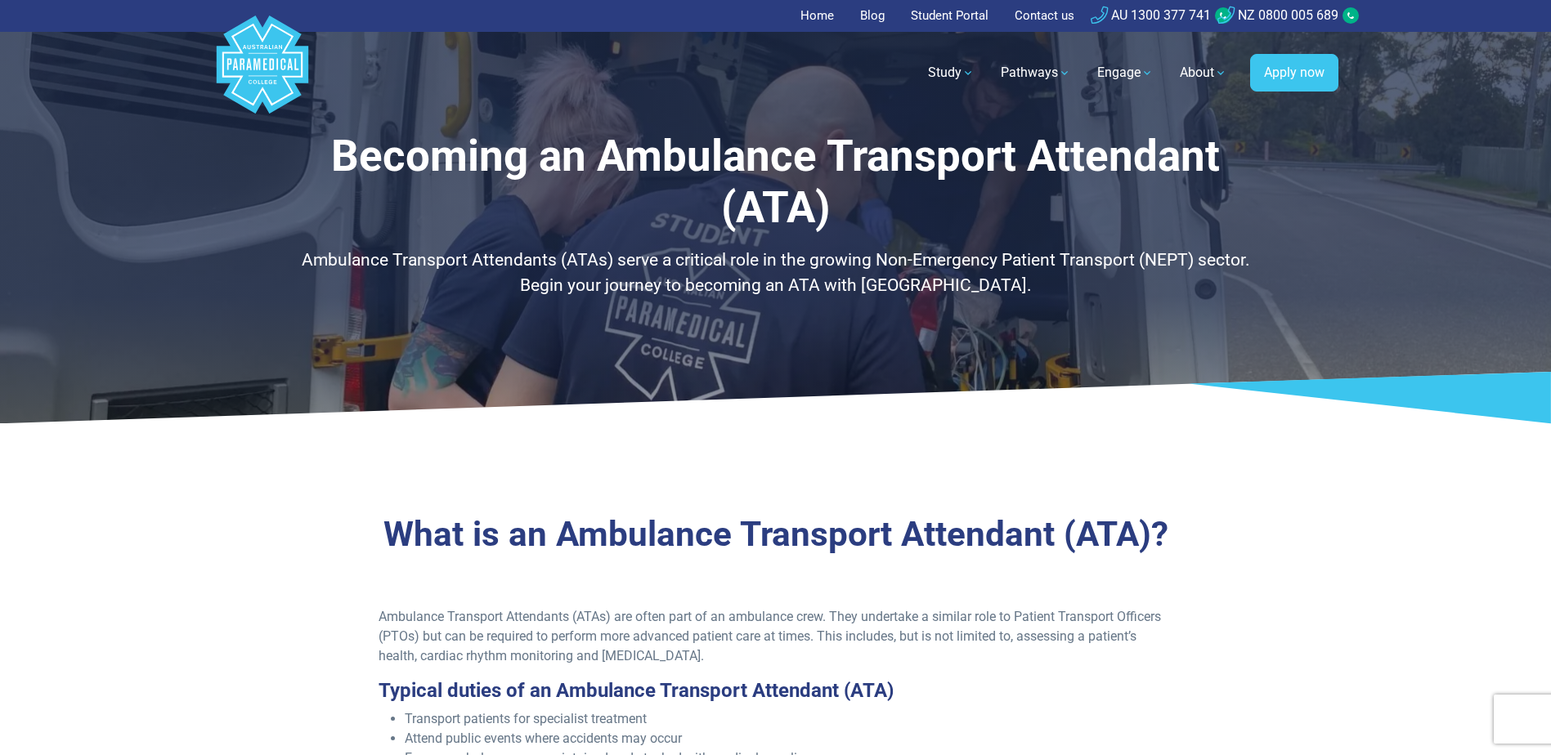
scroll to position [245, 0]
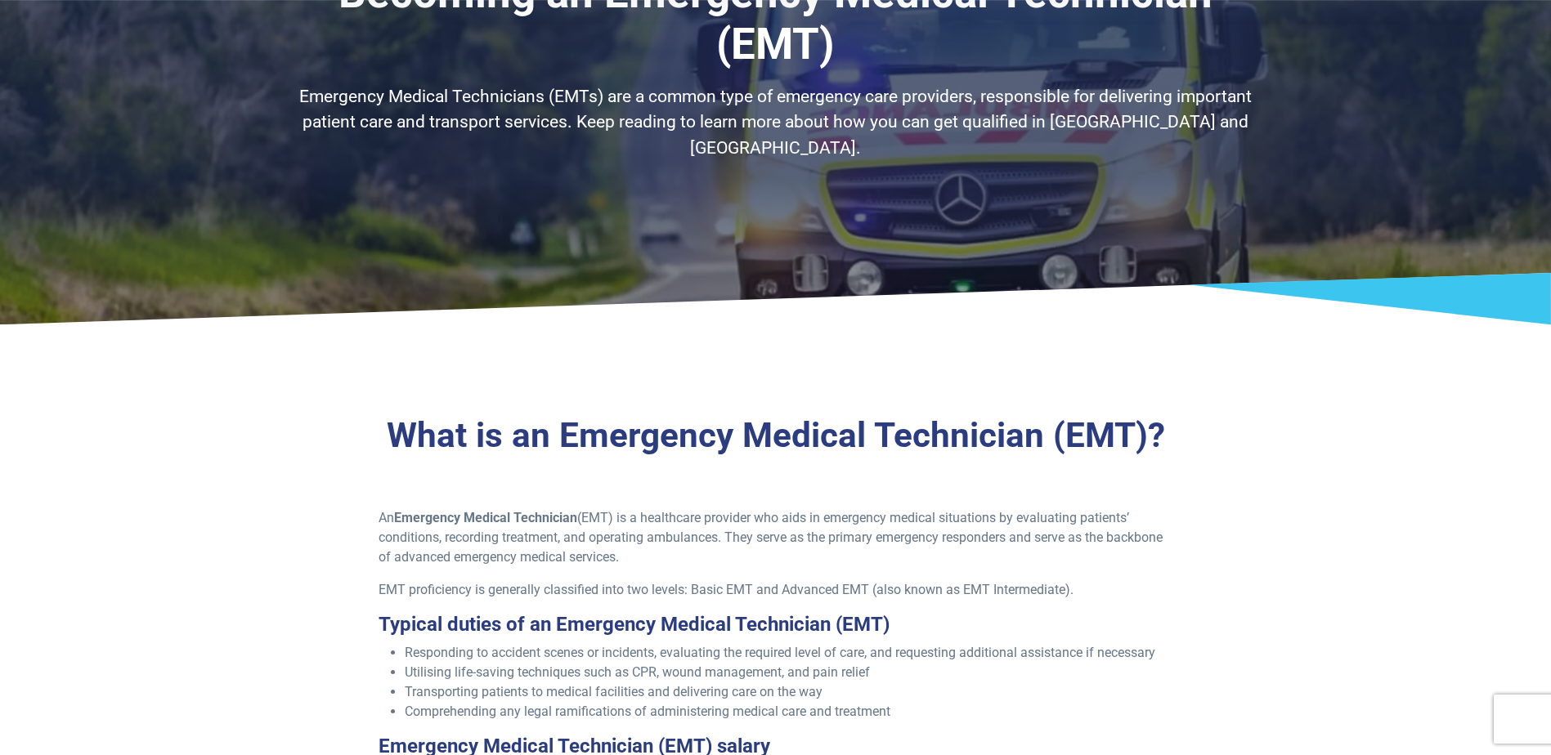
scroll to position [245, 0]
